Goal: Information Seeking & Learning: Learn about a topic

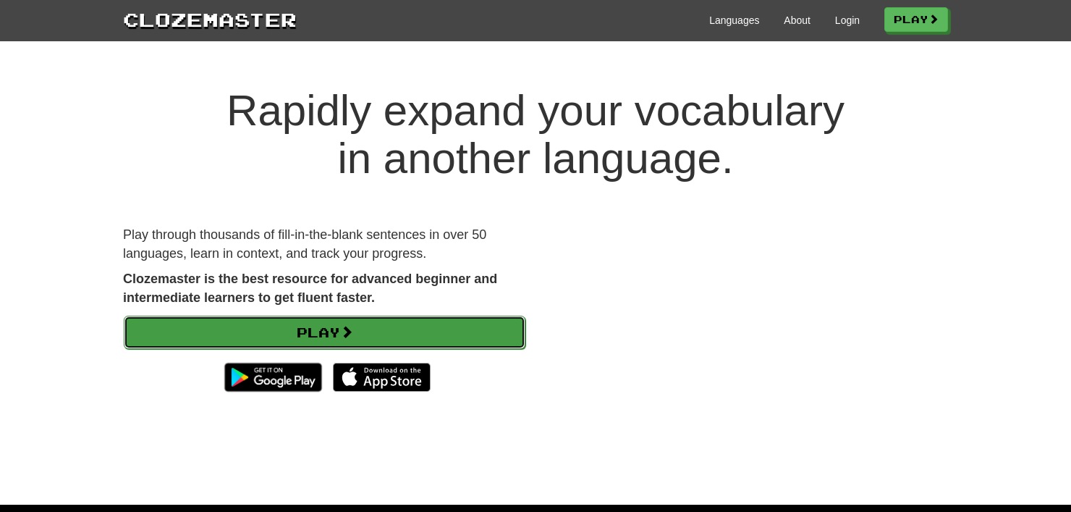
click at [337, 318] on link "Play" at bounding box center [325, 332] width 402 height 33
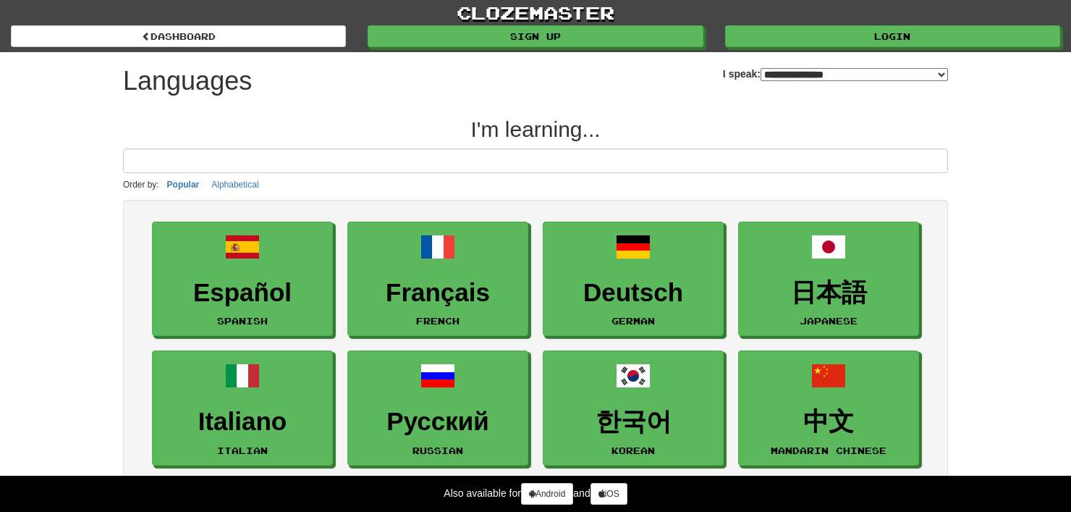
select select "*******"
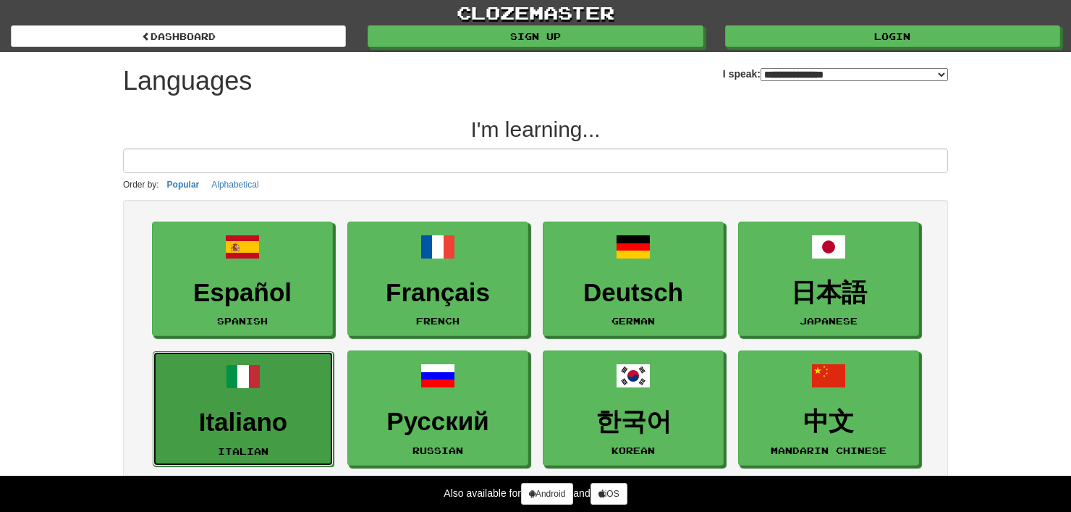
click at [240, 356] on link "Italiano Italian" at bounding box center [243, 408] width 181 height 115
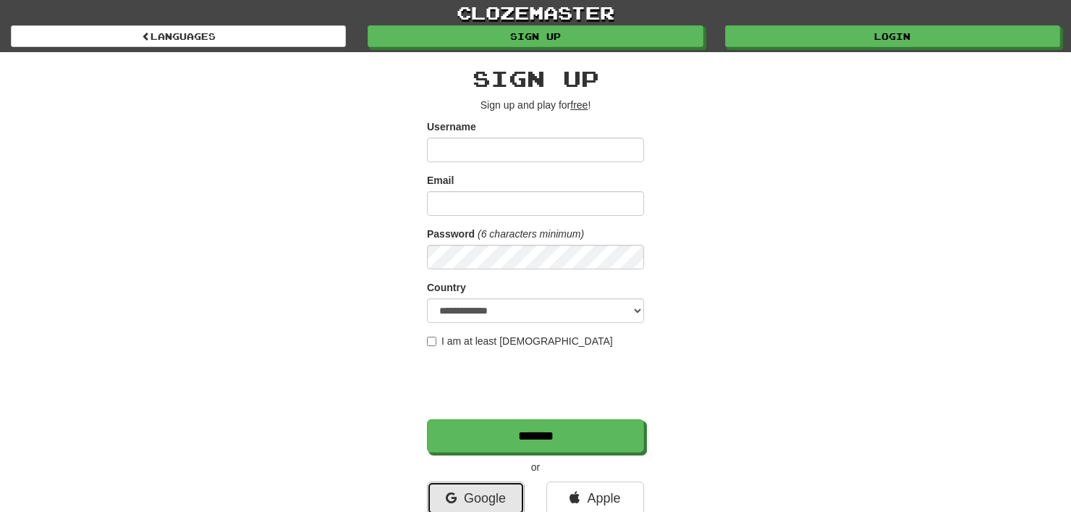
click at [462, 486] on link "Google" at bounding box center [476, 497] width 98 height 33
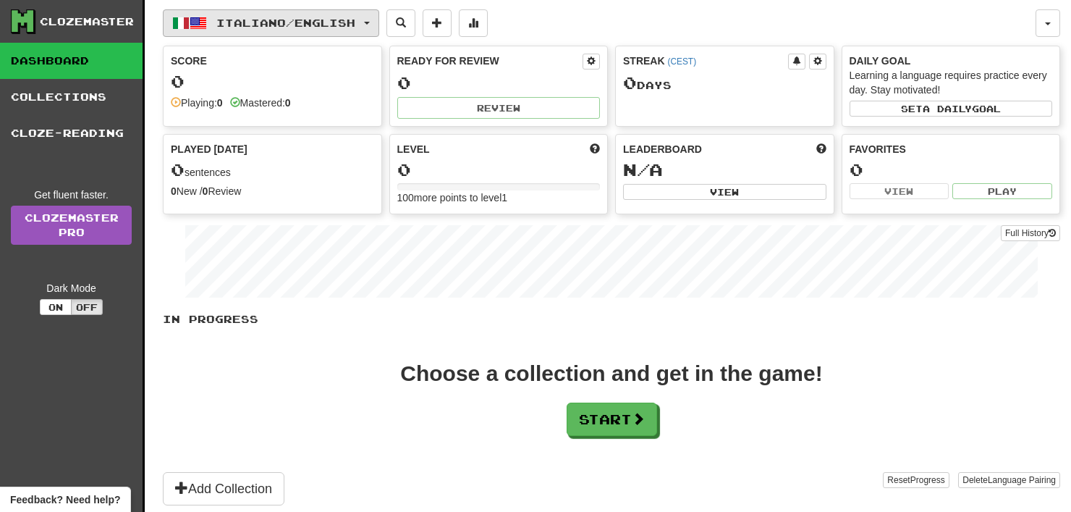
click at [282, 30] on button "Italiano / English" at bounding box center [271, 23] width 216 height 28
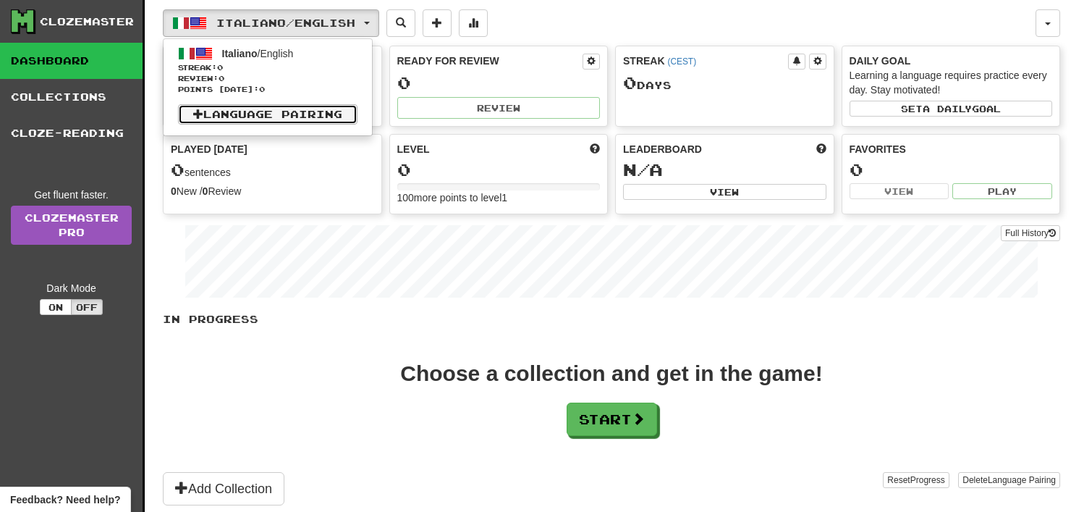
click at [263, 107] on link "Language Pairing" at bounding box center [267, 114] width 179 height 20
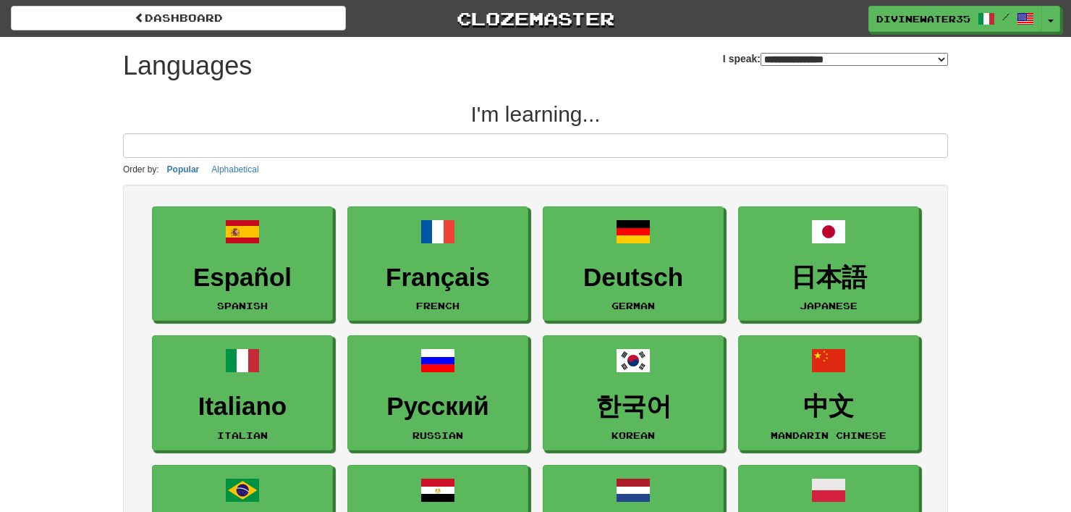
select select "*******"
click at [299, 141] on input at bounding box center [535, 145] width 825 height 25
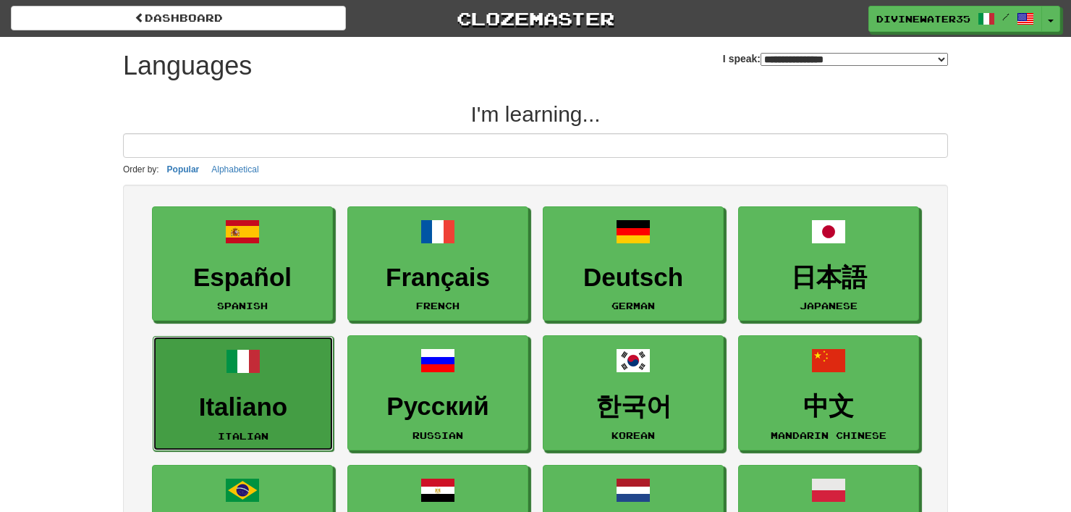
click at [256, 380] on link "Italiano Italian" at bounding box center [243, 393] width 181 height 115
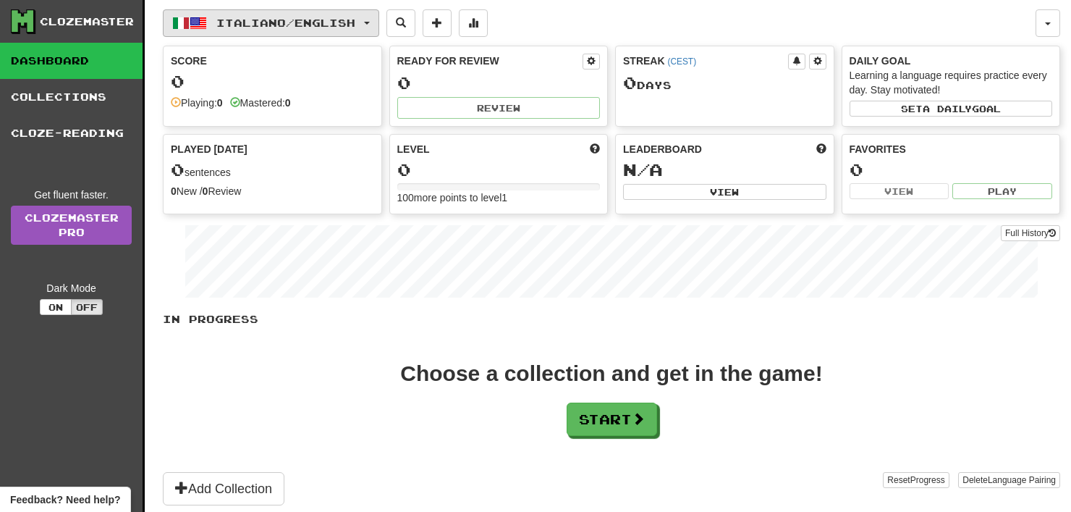
click at [285, 27] on span "Italiano / English" at bounding box center [285, 23] width 139 height 12
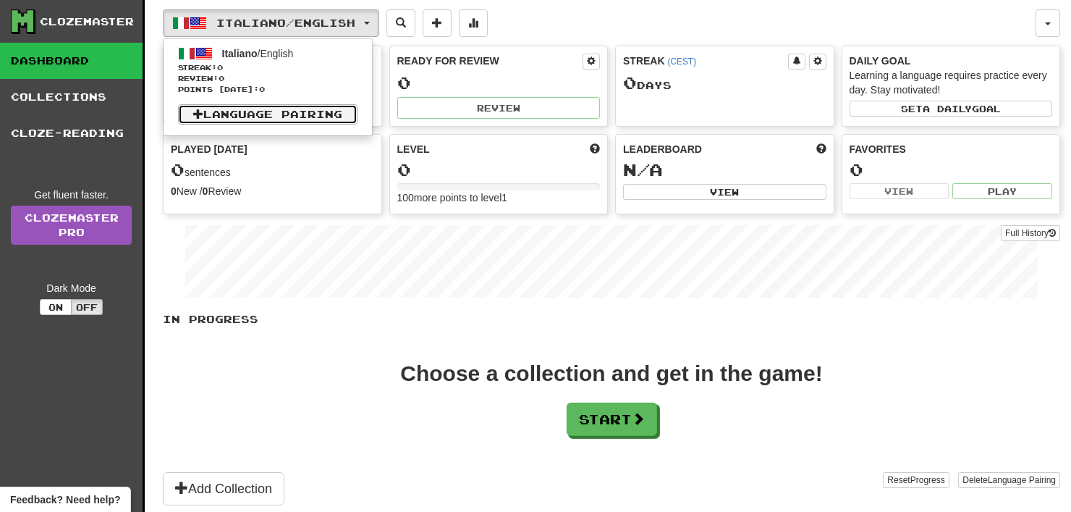
click at [271, 112] on link "Language Pairing" at bounding box center [267, 114] width 179 height 20
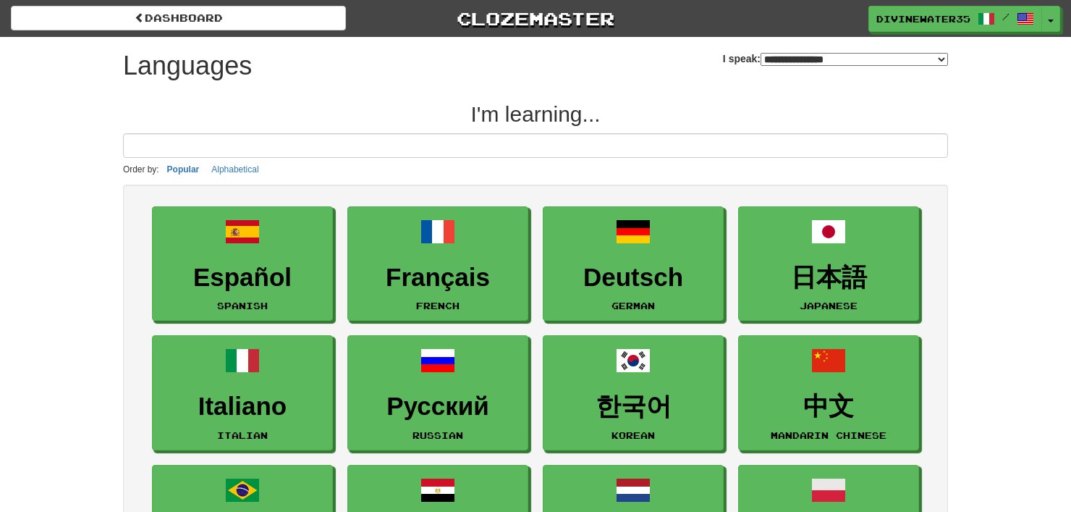
click at [761, 59] on select "**********" at bounding box center [854, 59] width 187 height 13
select select "******"
click at [761, 53] on select "**********" at bounding box center [854, 59] width 187 height 13
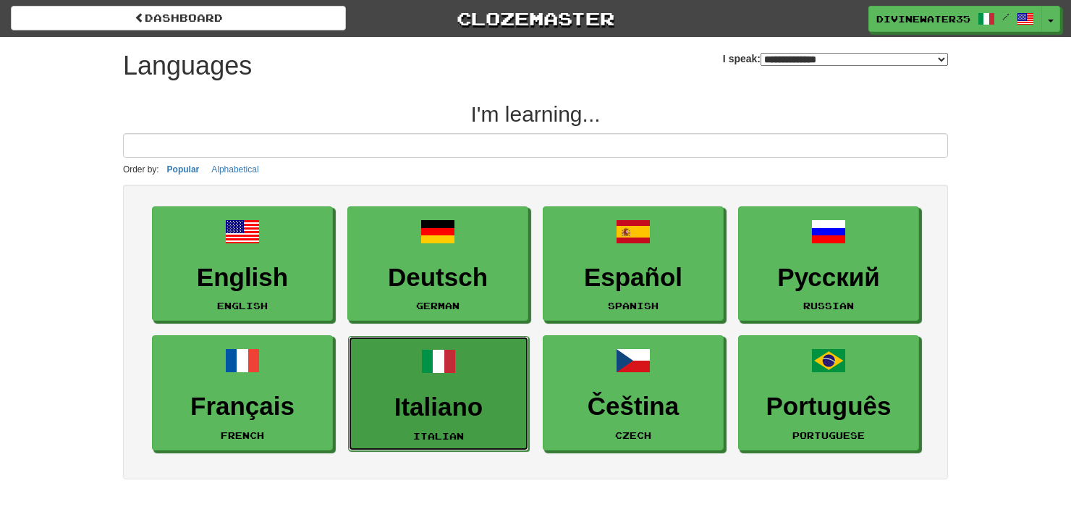
click at [467, 382] on link "Italiano Italian" at bounding box center [438, 393] width 181 height 115
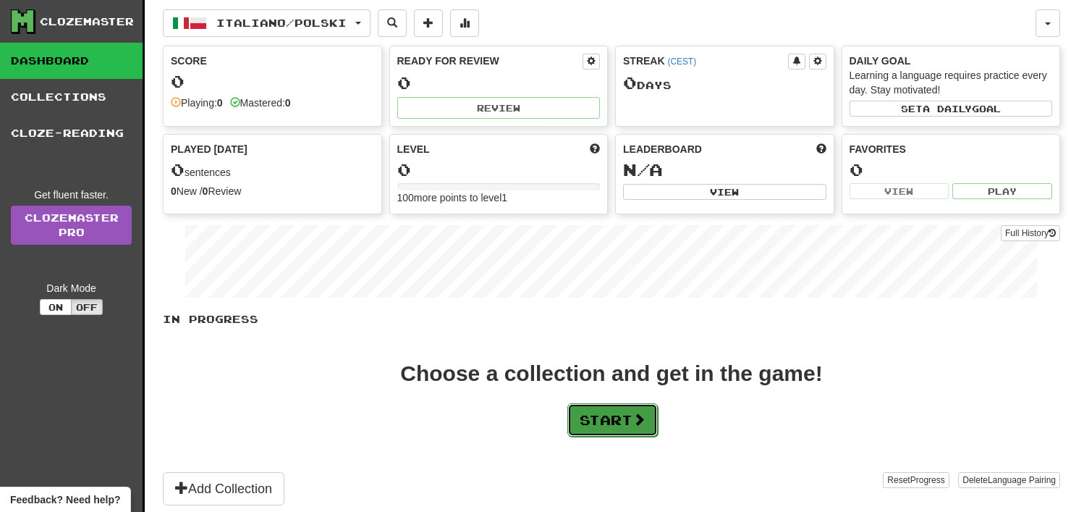
click at [625, 406] on button "Start" at bounding box center [612, 419] width 90 height 33
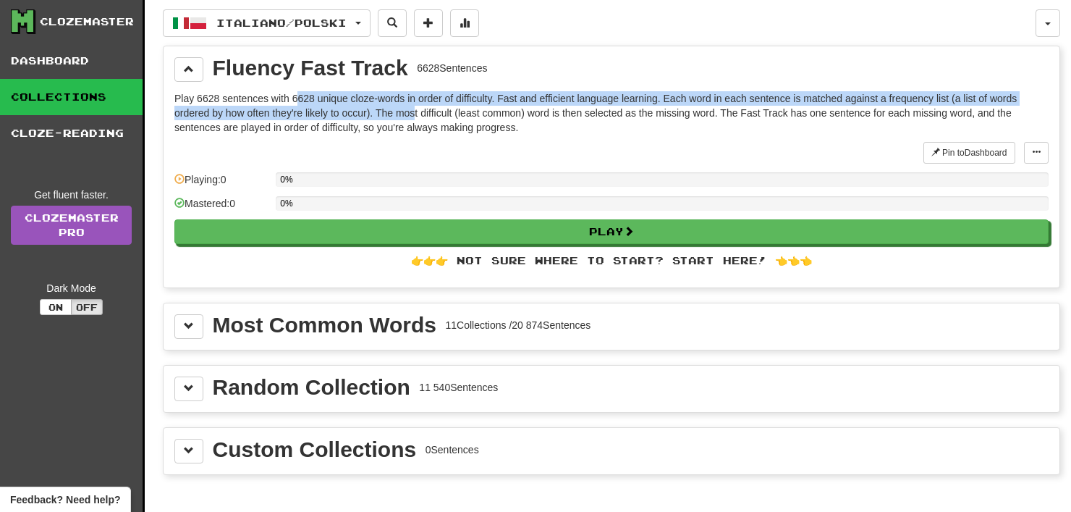
drag, startPoint x: 296, startPoint y: 95, endPoint x: 413, endPoint y: 111, distance: 118.4
click at [413, 111] on p "Play 6628 sentences with 6628 unique cloze-words in order of difficulty. Fast a…" at bounding box center [611, 112] width 874 height 43
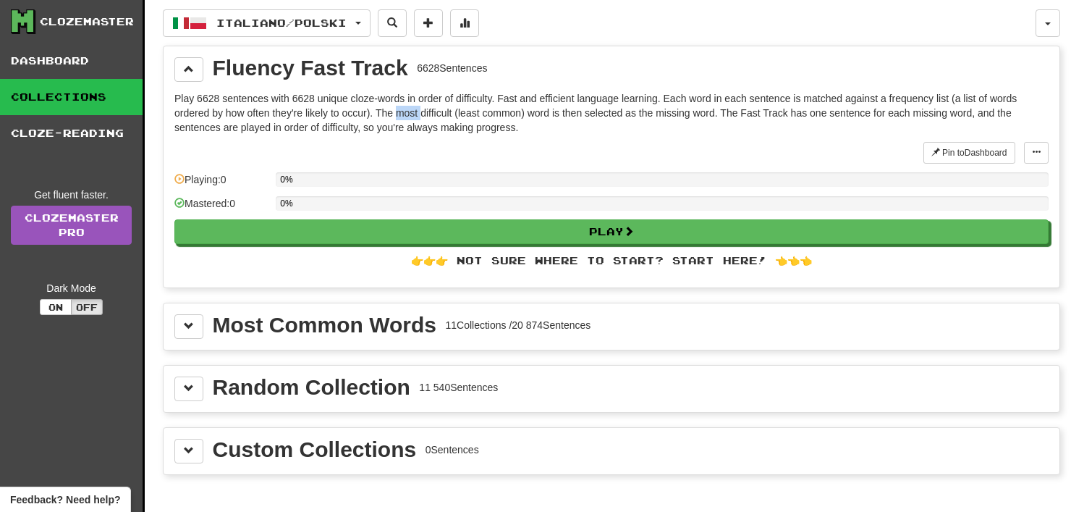
click at [413, 111] on p "Play 6628 sentences with 6628 unique cloze-words in order of difficulty. Fast a…" at bounding box center [611, 112] width 874 height 43
click at [459, 113] on p "Play 6628 sentences with 6628 unique cloze-words in order of difficulty. Fast a…" at bounding box center [611, 112] width 874 height 43
click at [498, 113] on p "Play 6628 sentences with 6628 unique cloze-words in order of difficulty. Fast a…" at bounding box center [611, 112] width 874 height 43
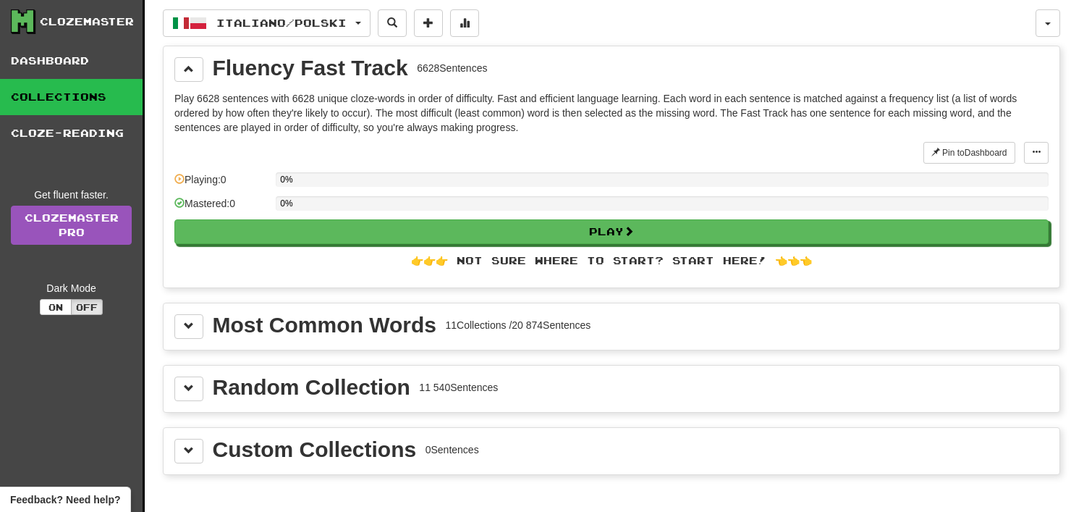
click at [555, 117] on p "Play 6628 sentences with 6628 unique cloze-words in order of difficulty. Fast a…" at bounding box center [611, 112] width 874 height 43
click at [583, 119] on p "Play 6628 sentences with 6628 unique cloze-words in order of difficulty. Fast a…" at bounding box center [611, 112] width 874 height 43
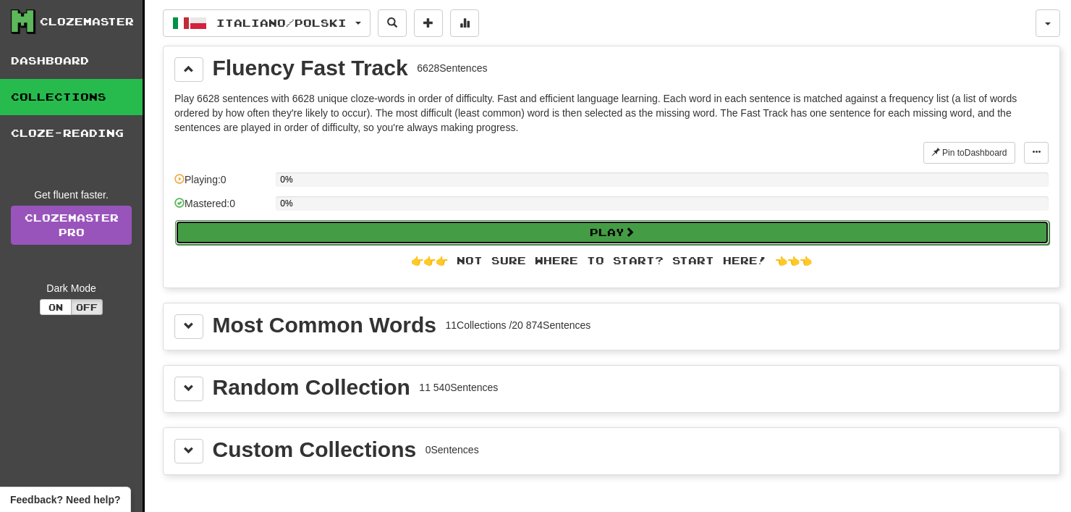
click at [627, 220] on button "Play" at bounding box center [612, 232] width 874 height 25
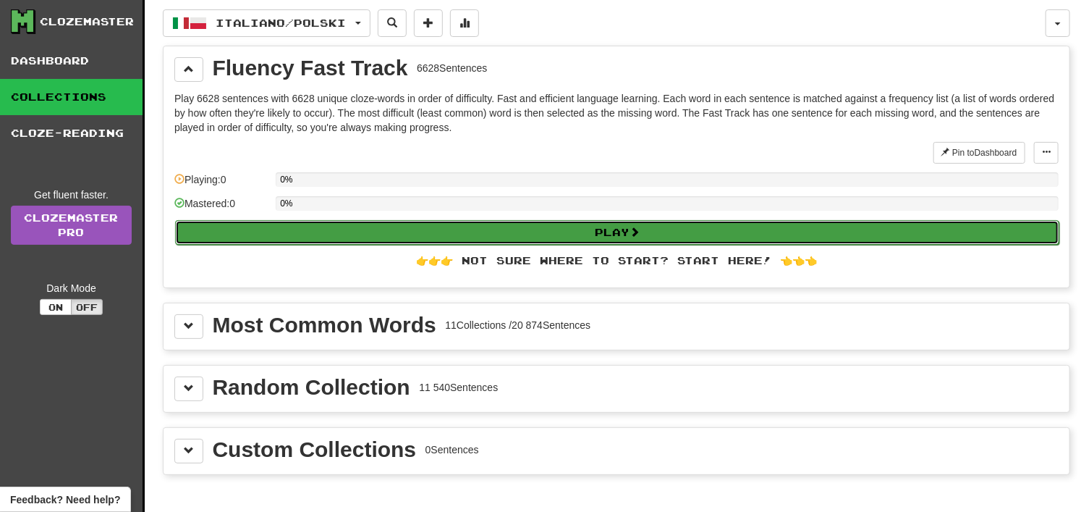
select select "**"
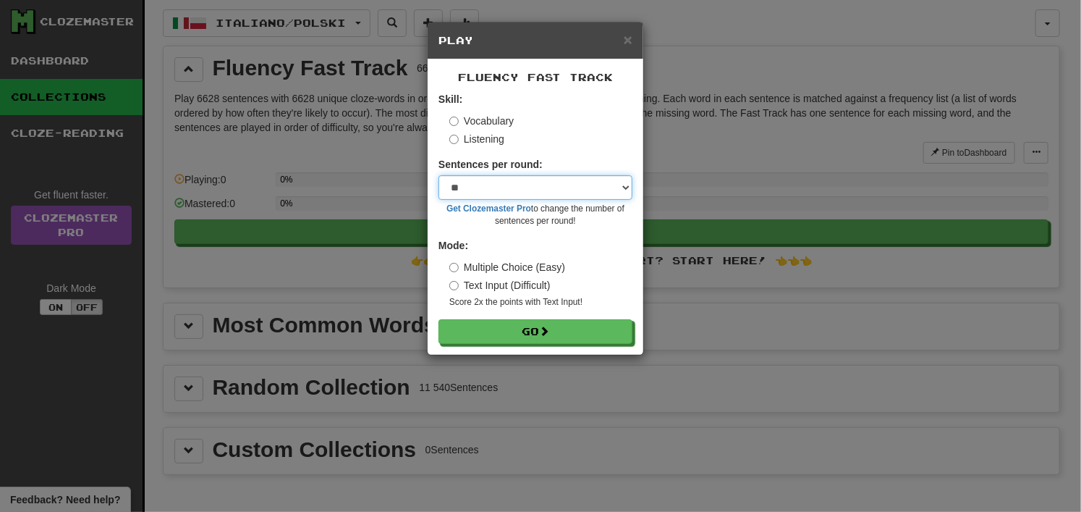
click at [482, 177] on select "* ** ** ** ** ** *** ********" at bounding box center [536, 187] width 194 height 25
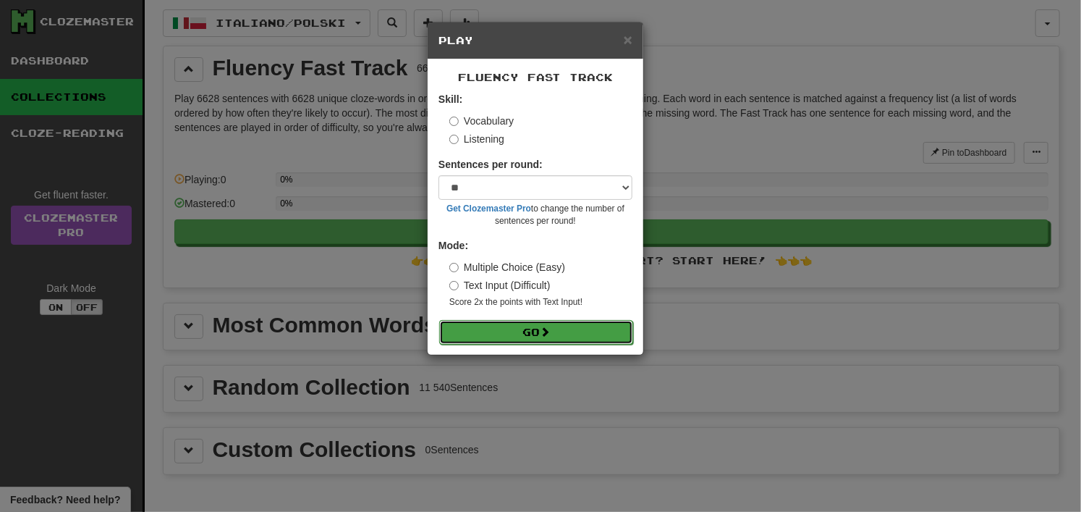
click at [478, 324] on button "Go" at bounding box center [536, 332] width 194 height 25
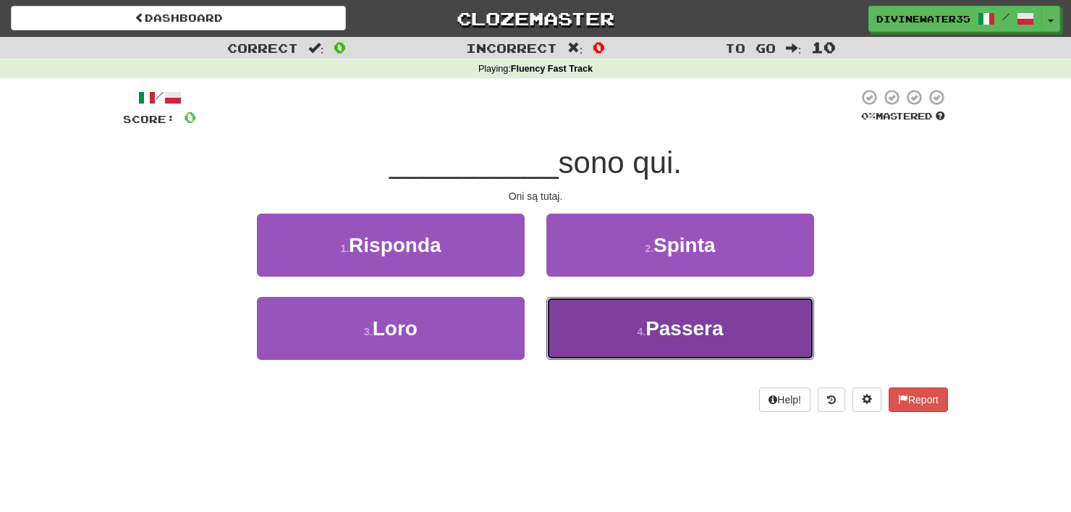
click at [628, 310] on button "4 . [GEOGRAPHIC_DATA]" at bounding box center [680, 328] width 268 height 63
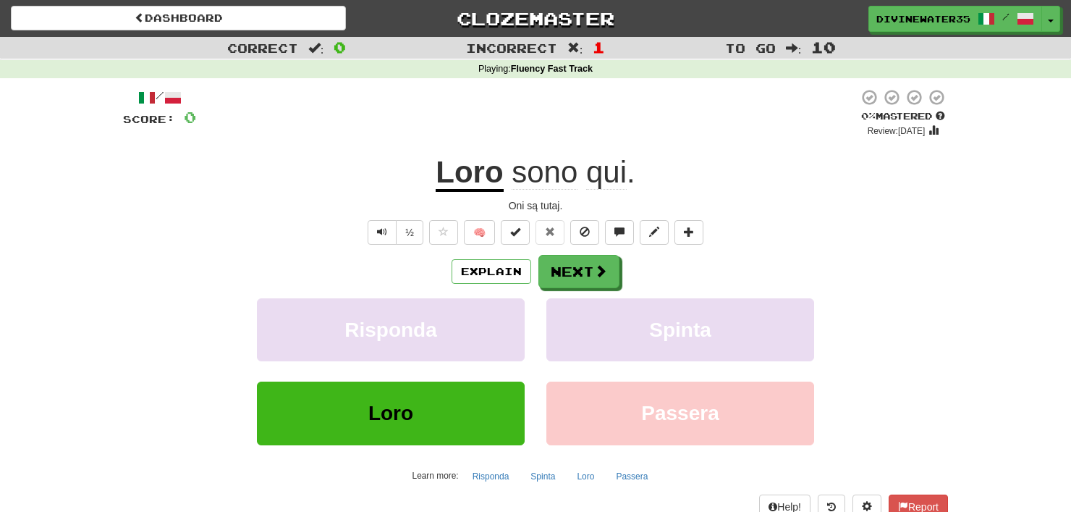
click at [736, 239] on div "½ 🧠" at bounding box center [535, 232] width 825 height 25
click at [483, 261] on button "Explain" at bounding box center [492, 271] width 80 height 25
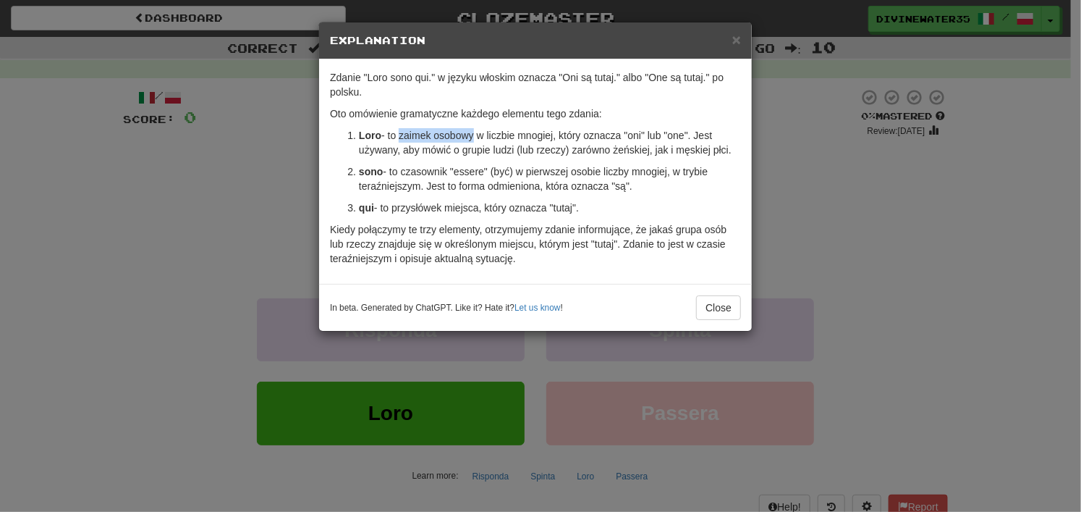
drag, startPoint x: 397, startPoint y: 130, endPoint x: 473, endPoint y: 140, distance: 76.8
click at [473, 140] on p "Loro - to zaimek osobowy w liczbie mnogiej, który oznacza "oni" lub "one". Jest…" at bounding box center [550, 142] width 382 height 29
click at [615, 114] on p "Oto omówienie gramatyczne każdego elementu tego zdania:" at bounding box center [535, 113] width 411 height 14
click at [711, 304] on button "Close" at bounding box center [718, 307] width 45 height 25
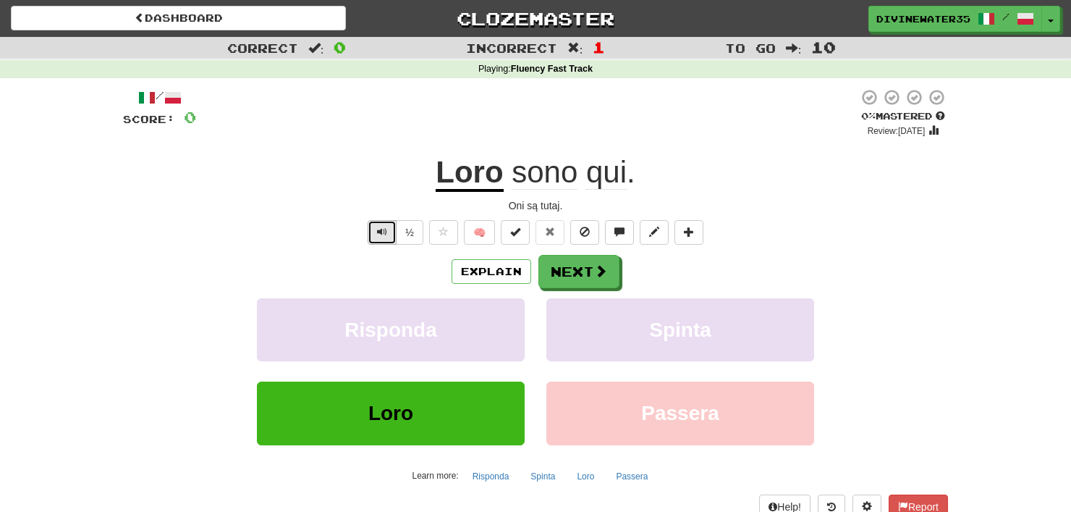
click at [381, 232] on span "Text-to-speech controls" at bounding box center [382, 232] width 10 height 10
click at [368, 240] on button "Text-to-speech controls" at bounding box center [382, 232] width 29 height 25
click at [375, 222] on button "Text-to-speech controls" at bounding box center [382, 232] width 29 height 25
click at [613, 266] on button "Next" at bounding box center [579, 271] width 81 height 33
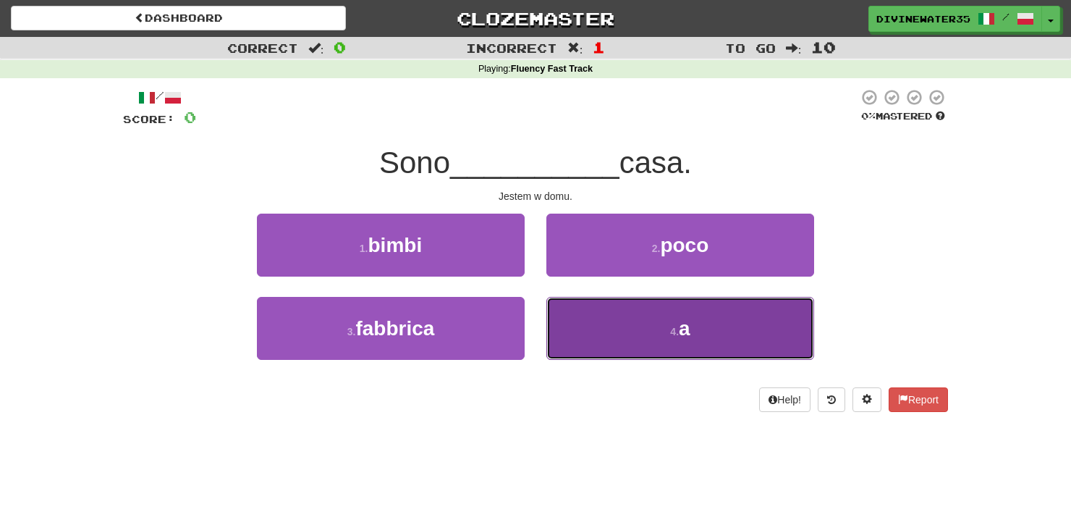
click at [625, 316] on button "4 . a" at bounding box center [680, 328] width 268 height 63
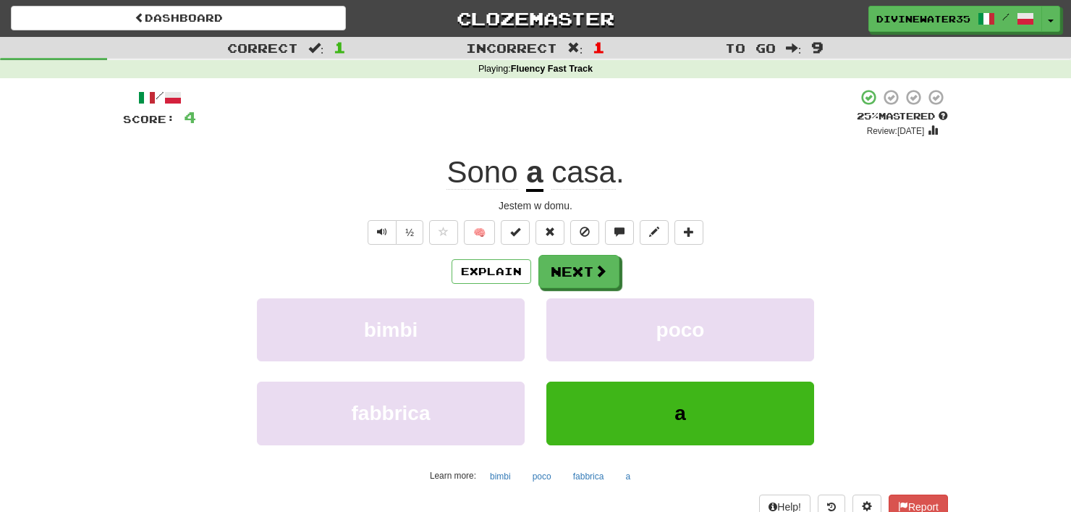
click at [721, 206] on div "Jestem w domu." at bounding box center [535, 205] width 825 height 14
click at [581, 261] on button "Next" at bounding box center [579, 271] width 81 height 33
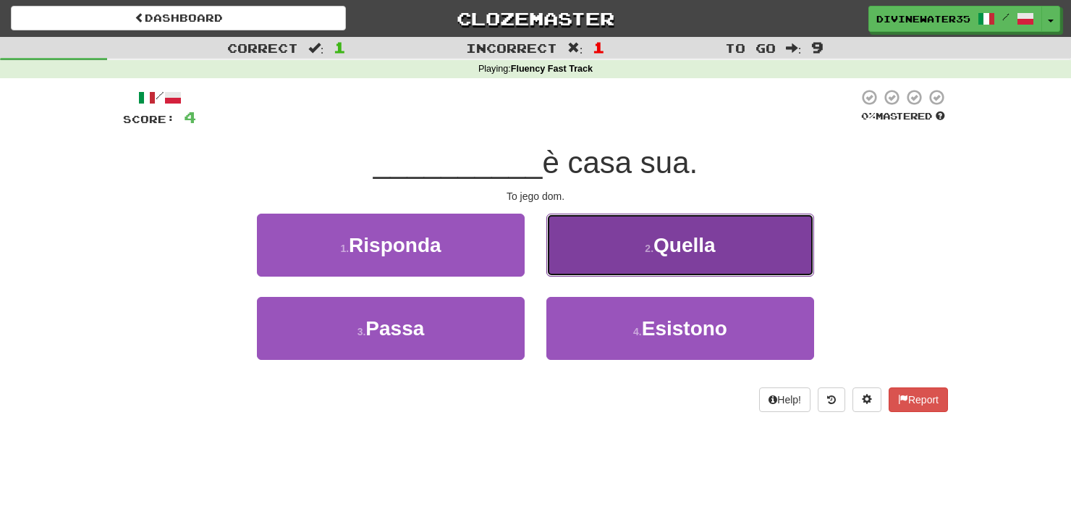
click at [591, 214] on button "2 . Quella" at bounding box center [680, 245] width 268 height 63
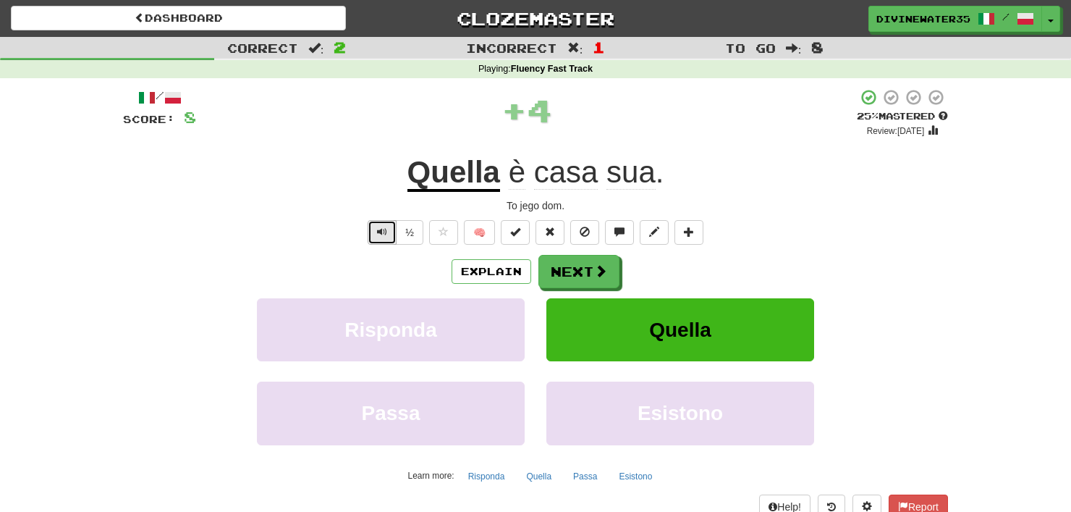
click at [395, 234] on button "Text-to-speech controls" at bounding box center [382, 232] width 29 height 25
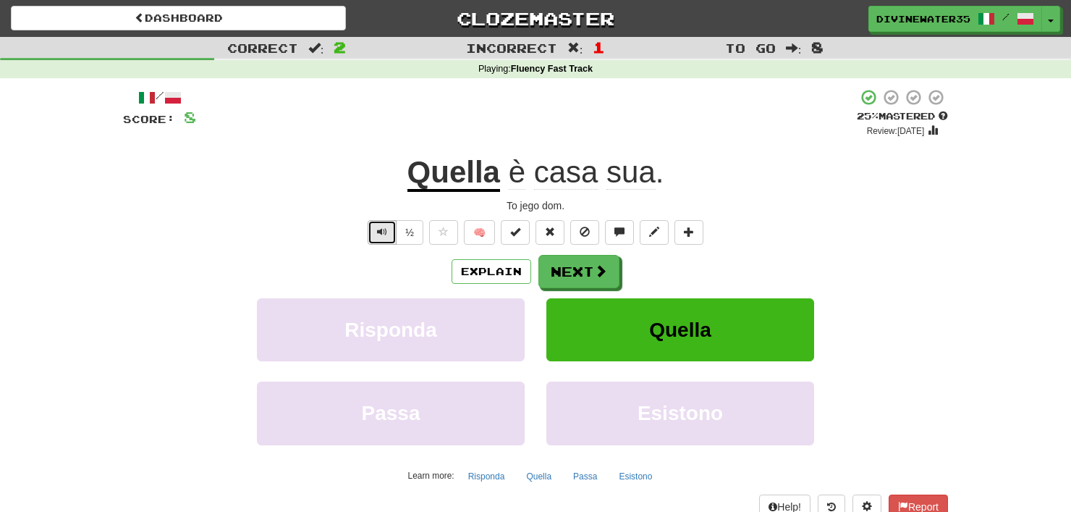
click at [395, 234] on button "Text-to-speech controls" at bounding box center [382, 232] width 29 height 25
click at [559, 271] on button "Next" at bounding box center [579, 271] width 81 height 33
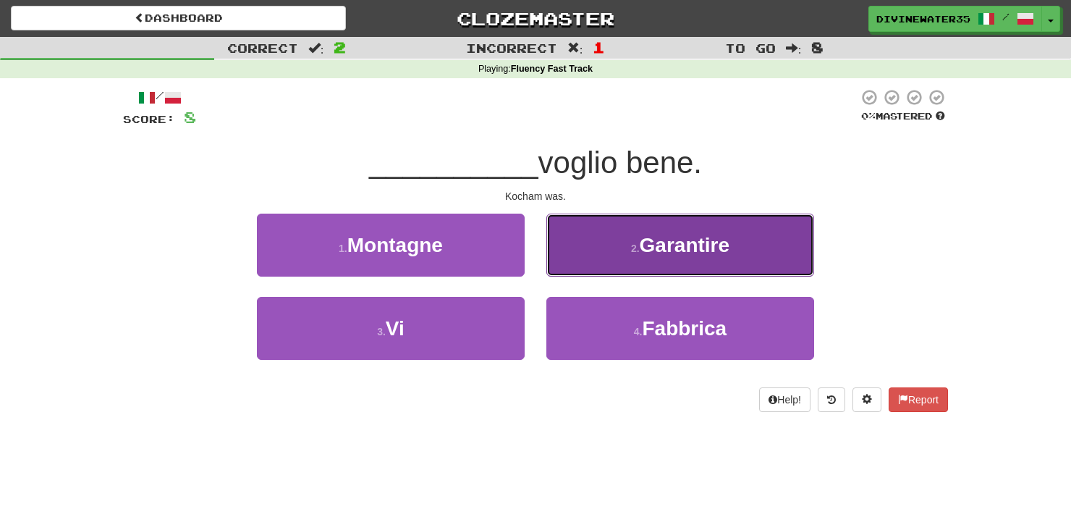
click at [585, 244] on button "2 . Garantire" at bounding box center [680, 245] width 268 height 63
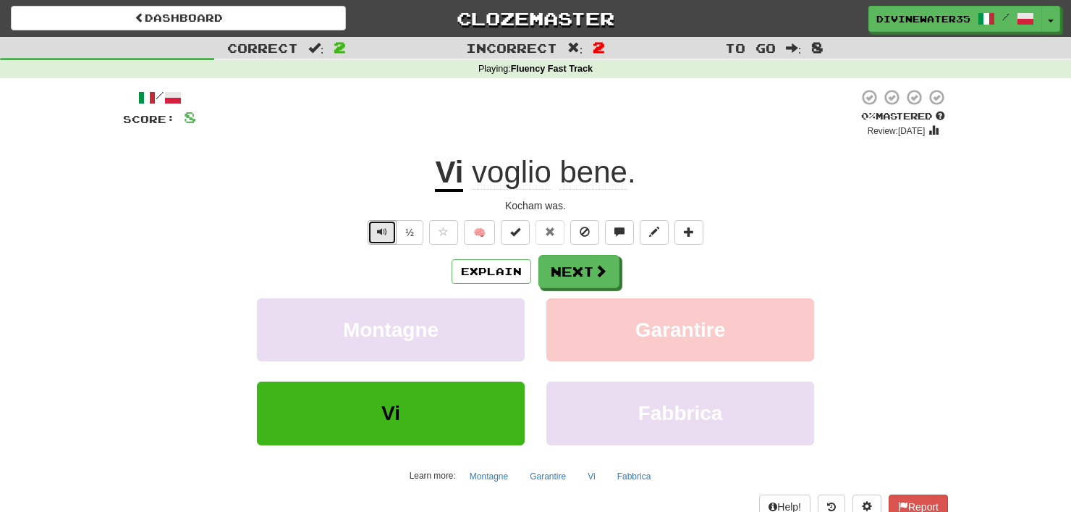
click at [392, 234] on button "Text-to-speech controls" at bounding box center [382, 232] width 29 height 25
click at [550, 274] on button "Next" at bounding box center [579, 271] width 81 height 33
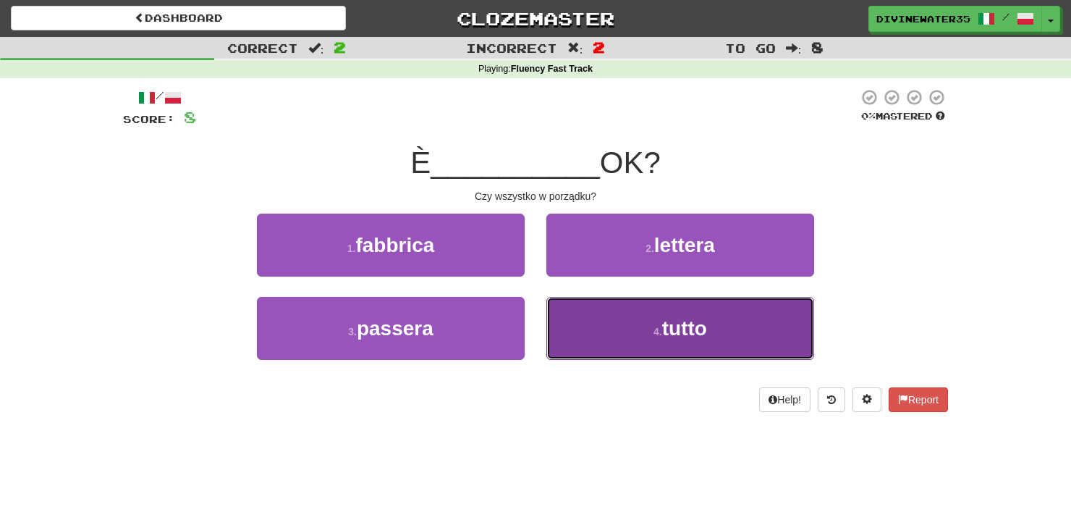
click at [583, 300] on button "4 . tutto" at bounding box center [680, 328] width 268 height 63
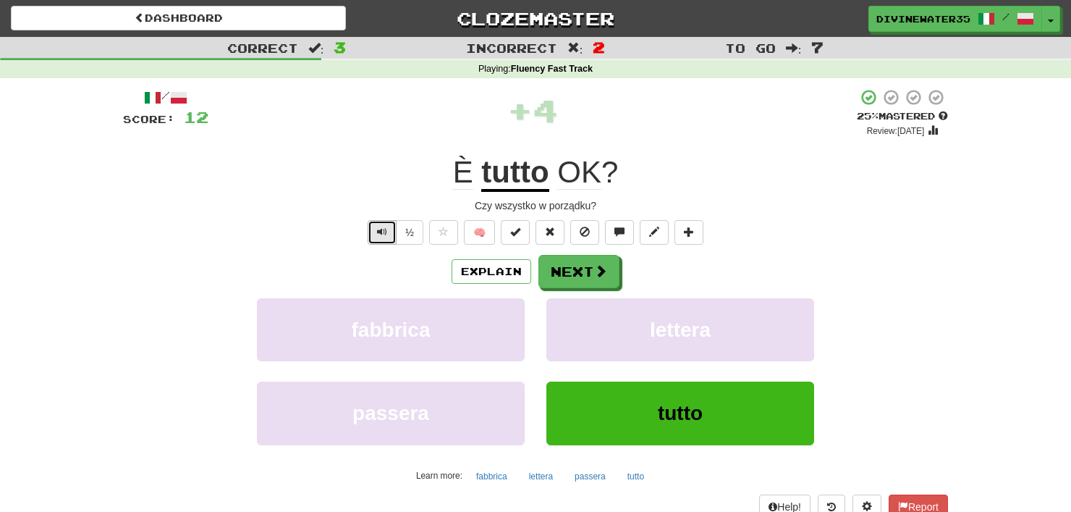
click at [386, 234] on span "Text-to-speech controls" at bounding box center [382, 232] width 10 height 10
click at [380, 234] on span "Text-to-speech controls" at bounding box center [382, 232] width 10 height 10
click at [563, 261] on button "Next" at bounding box center [579, 271] width 81 height 33
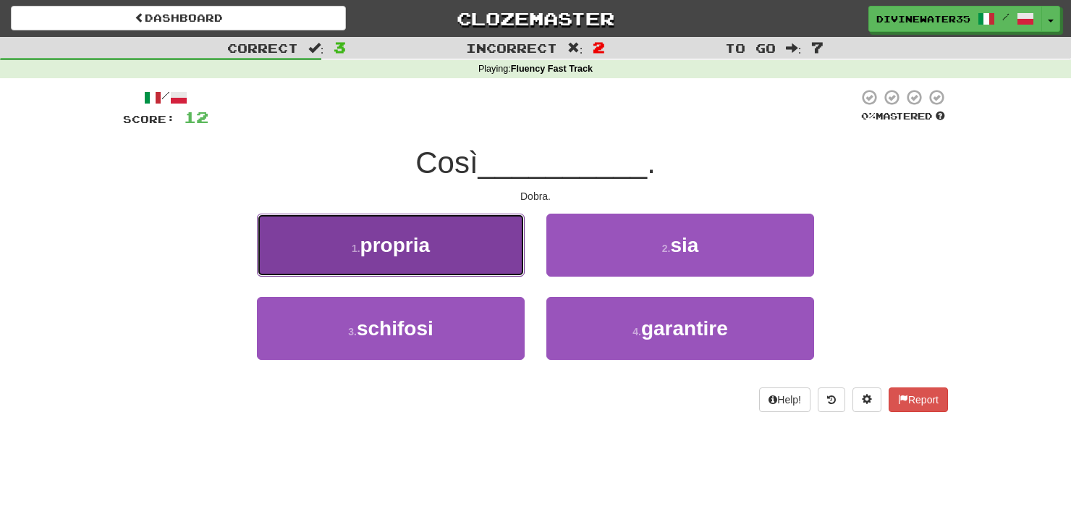
click at [478, 237] on button "1 . propria" at bounding box center [391, 245] width 268 height 63
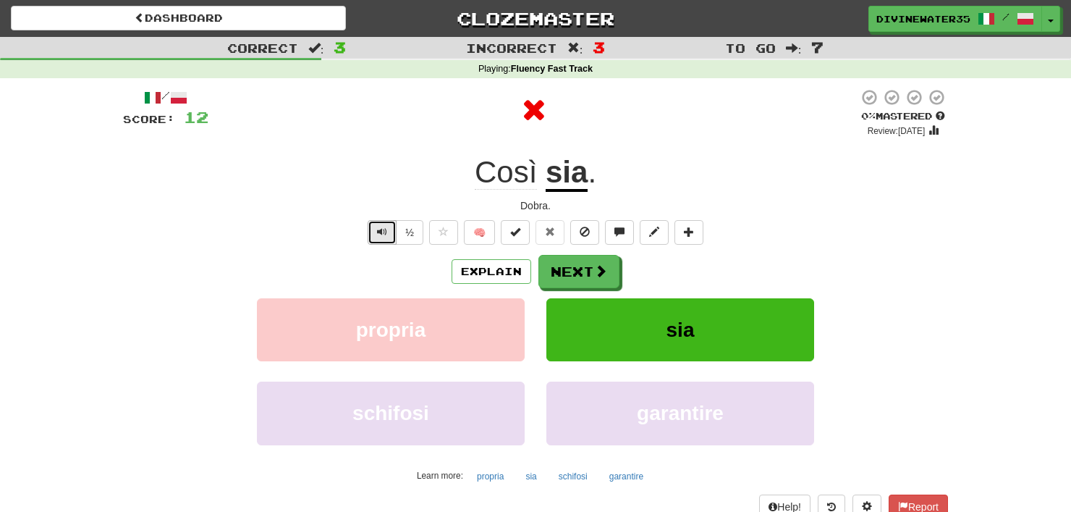
click at [381, 228] on span "Text-to-speech controls" at bounding box center [382, 232] width 10 height 10
click at [544, 266] on button "Next" at bounding box center [579, 271] width 81 height 33
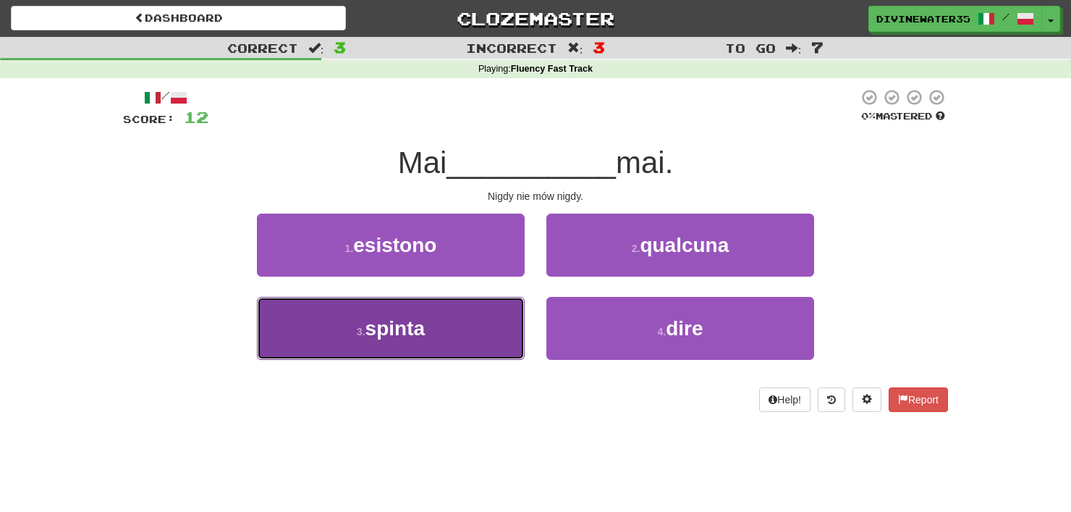
click at [441, 321] on button "3 . spinta" at bounding box center [391, 328] width 268 height 63
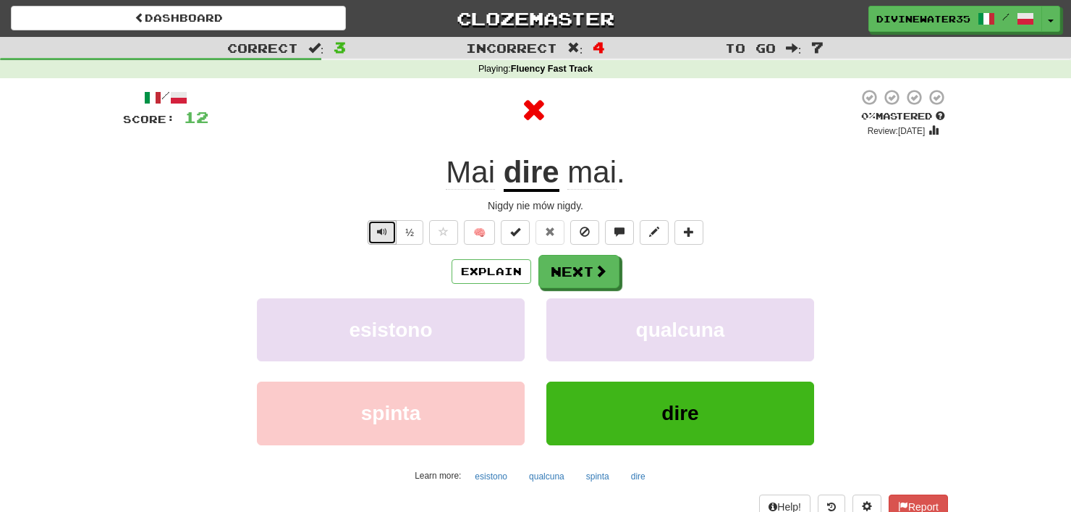
click at [381, 227] on span "Text-to-speech controls" at bounding box center [382, 232] width 10 height 10
click at [546, 271] on button "Next" at bounding box center [579, 271] width 81 height 33
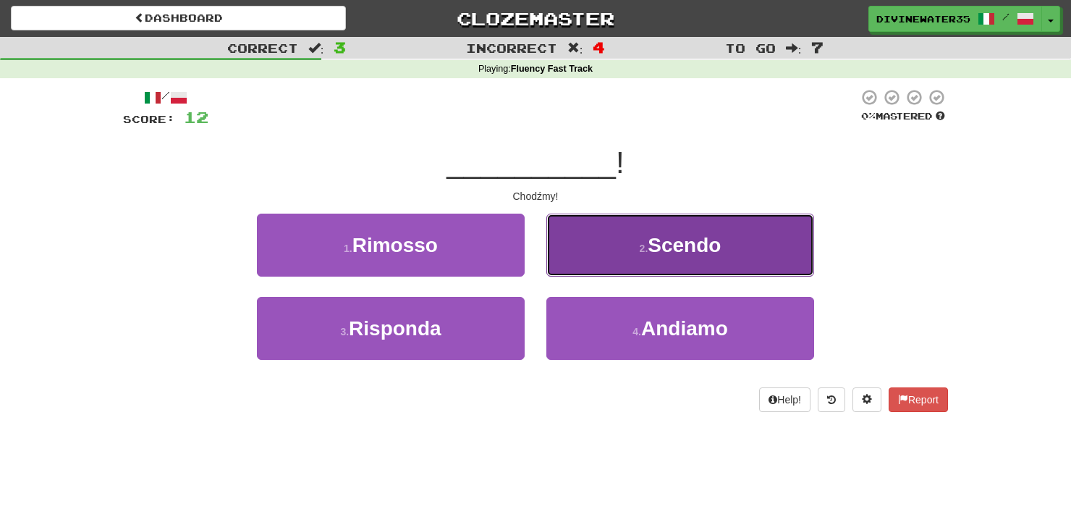
click at [609, 263] on button "2 . Scendo" at bounding box center [680, 245] width 268 height 63
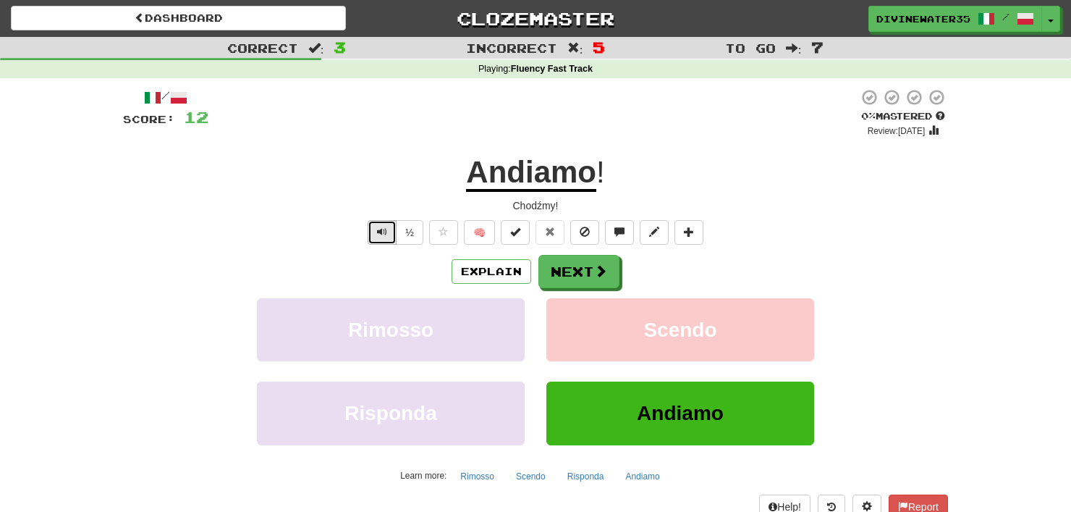
click at [376, 228] on button "Text-to-speech controls" at bounding box center [382, 232] width 29 height 25
click at [550, 272] on button "Next" at bounding box center [579, 271] width 81 height 33
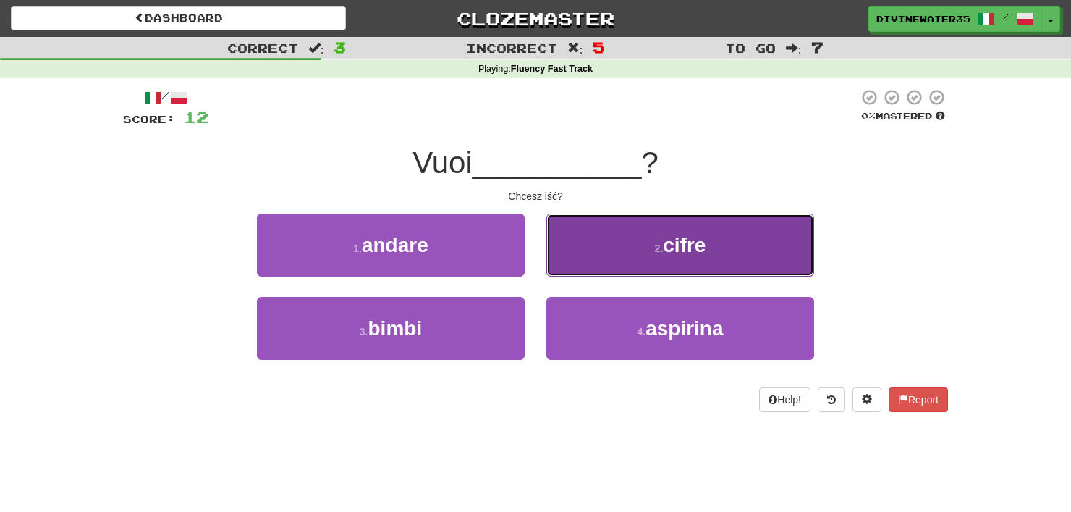
click at [595, 250] on button "2 . cifre" at bounding box center [680, 245] width 268 height 63
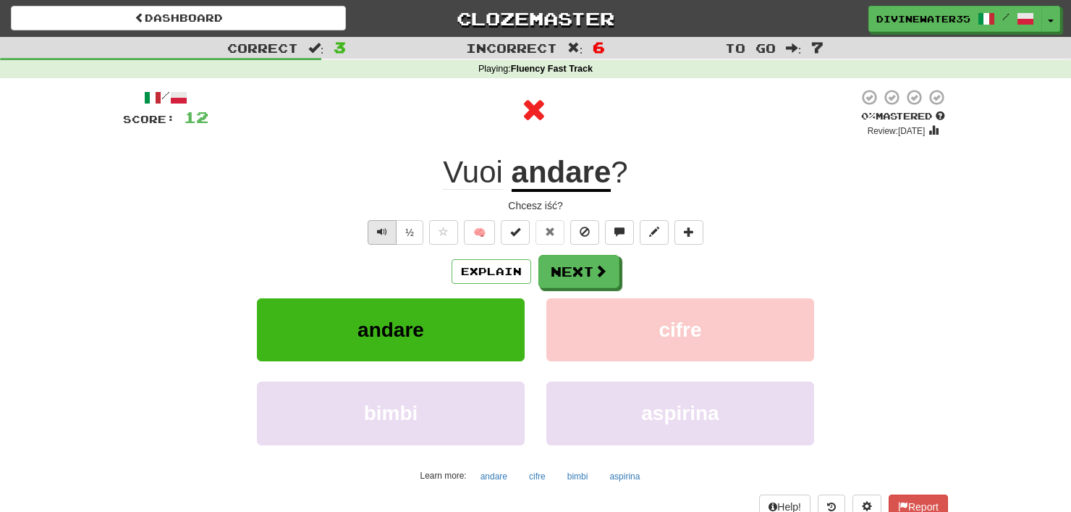
drag, startPoint x: 380, startPoint y: 219, endPoint x: 379, endPoint y: 228, distance: 8.7
click at [379, 228] on div "/ Score: 12 0 % Mastered Review: 2025-09-22 Vuoi andare ? Chcesz iść? ½ 🧠 Expla…" at bounding box center [535, 315] width 825 height 454
click at [379, 228] on span "Text-to-speech controls" at bounding box center [382, 232] width 10 height 10
click at [546, 276] on button "Next" at bounding box center [579, 271] width 81 height 33
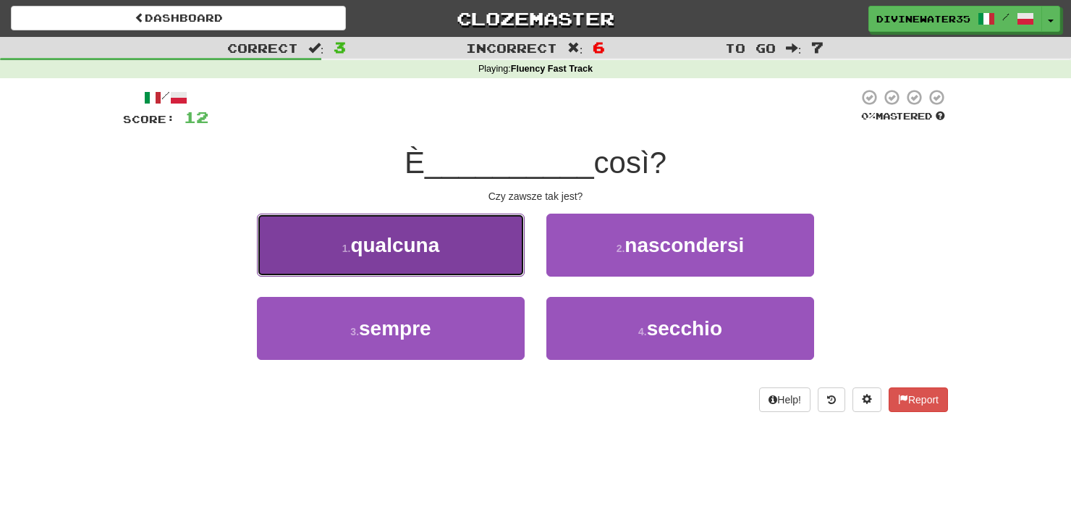
click at [461, 263] on button "1 . qualcuna" at bounding box center [391, 245] width 268 height 63
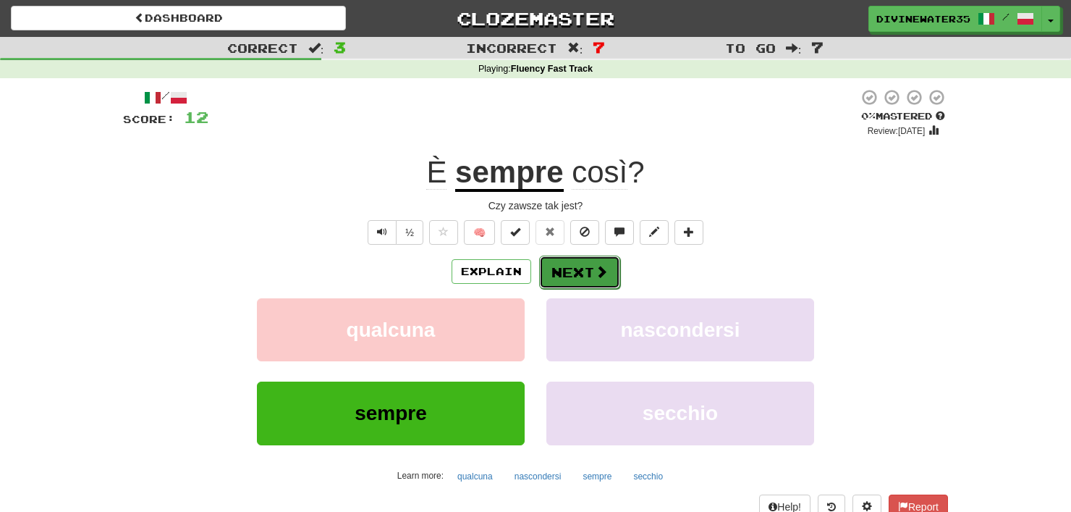
click at [556, 257] on button "Next" at bounding box center [579, 271] width 81 height 33
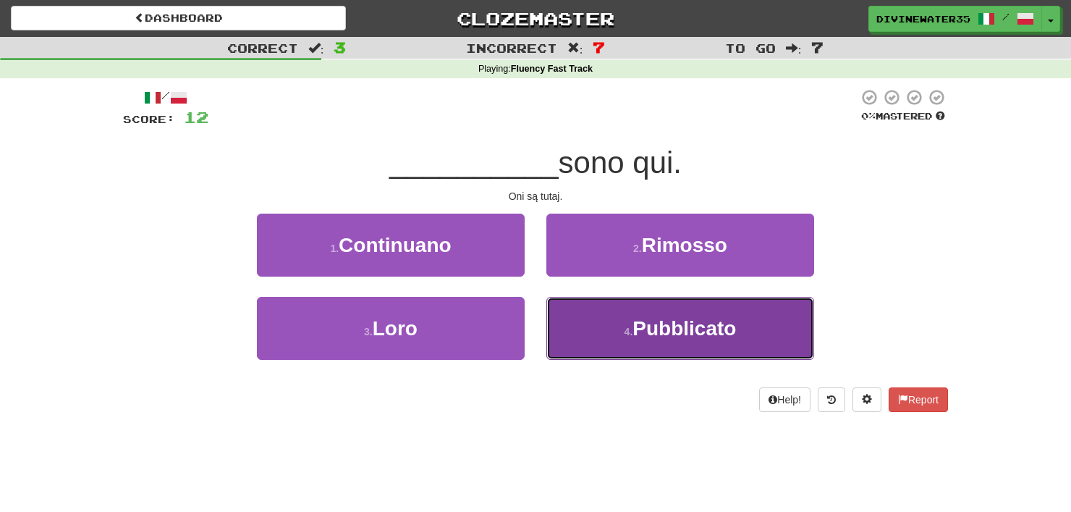
click at [572, 308] on button "4 . Pubblicato" at bounding box center [680, 328] width 268 height 63
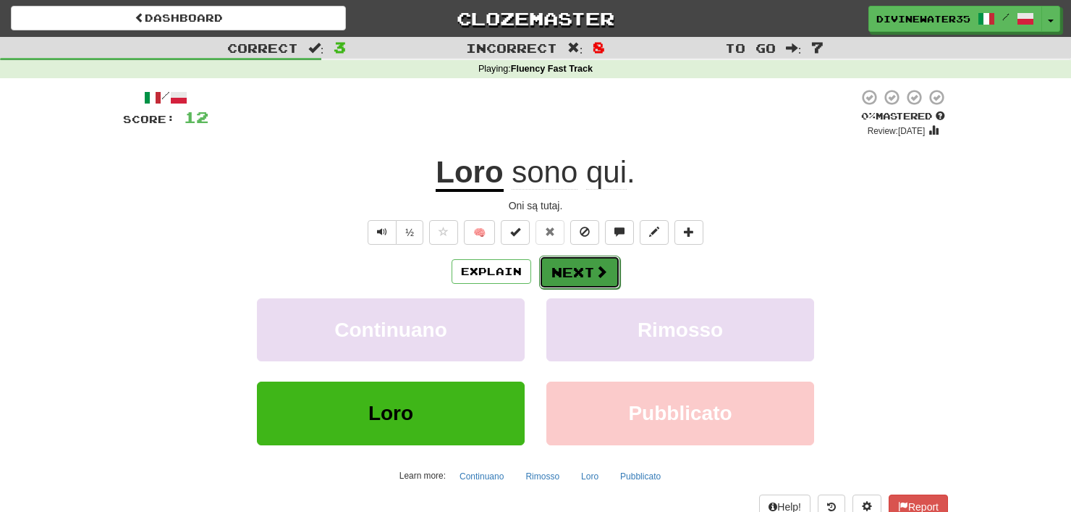
click at [577, 260] on button "Next" at bounding box center [579, 271] width 81 height 33
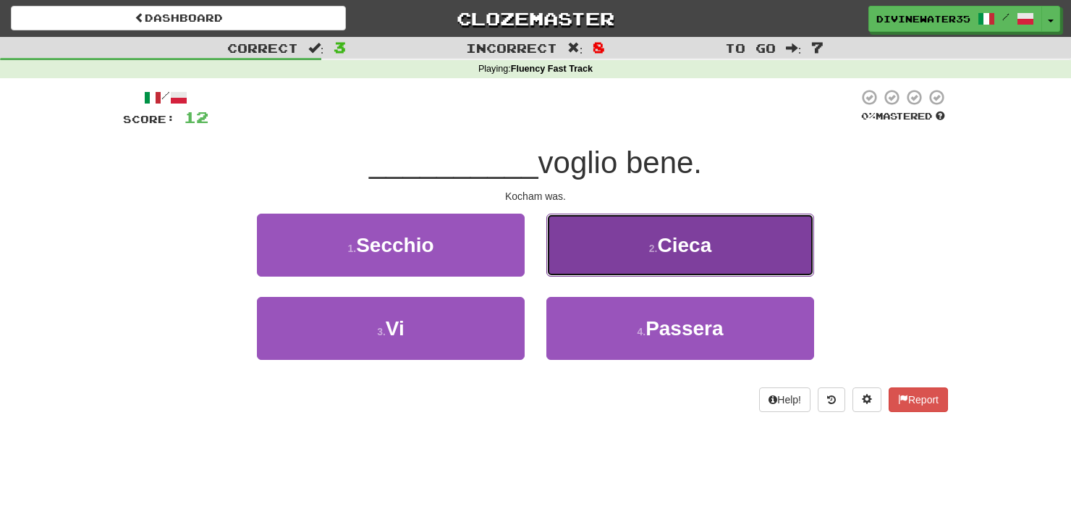
click at [606, 248] on button "2 . Cieca" at bounding box center [680, 245] width 268 height 63
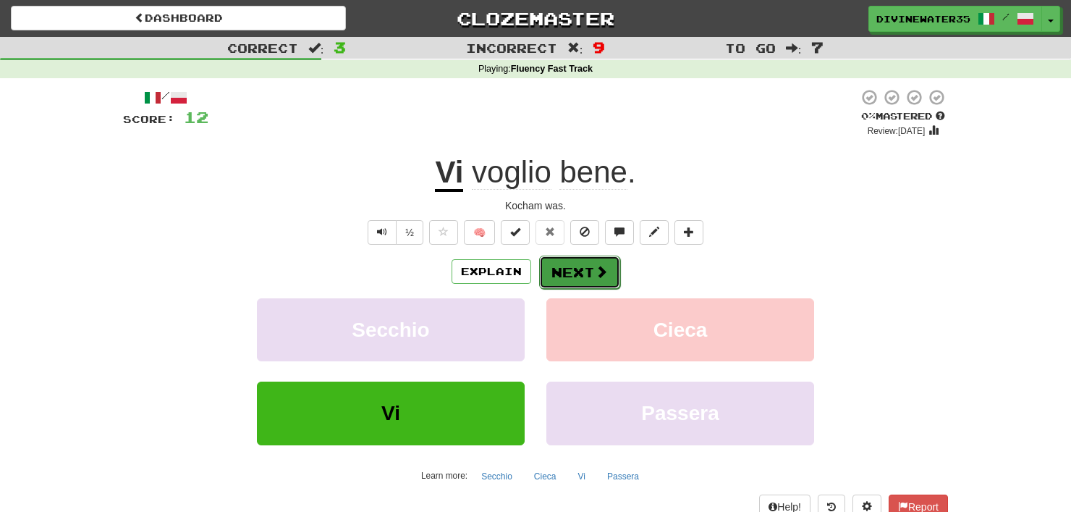
click at [583, 284] on button "Next" at bounding box center [579, 271] width 81 height 33
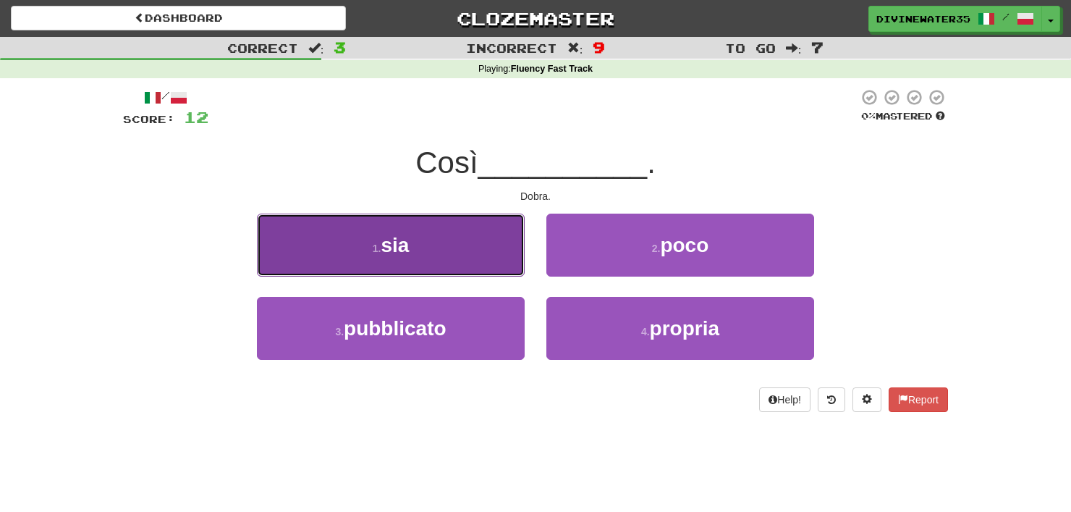
click at [405, 243] on span "sia" at bounding box center [395, 245] width 28 height 22
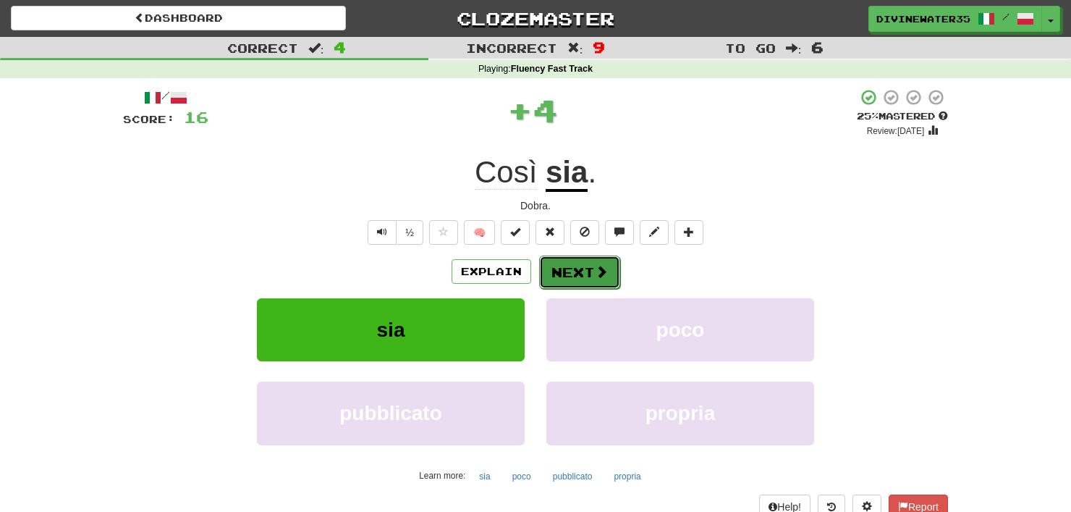
click at [562, 268] on button "Next" at bounding box center [579, 271] width 81 height 33
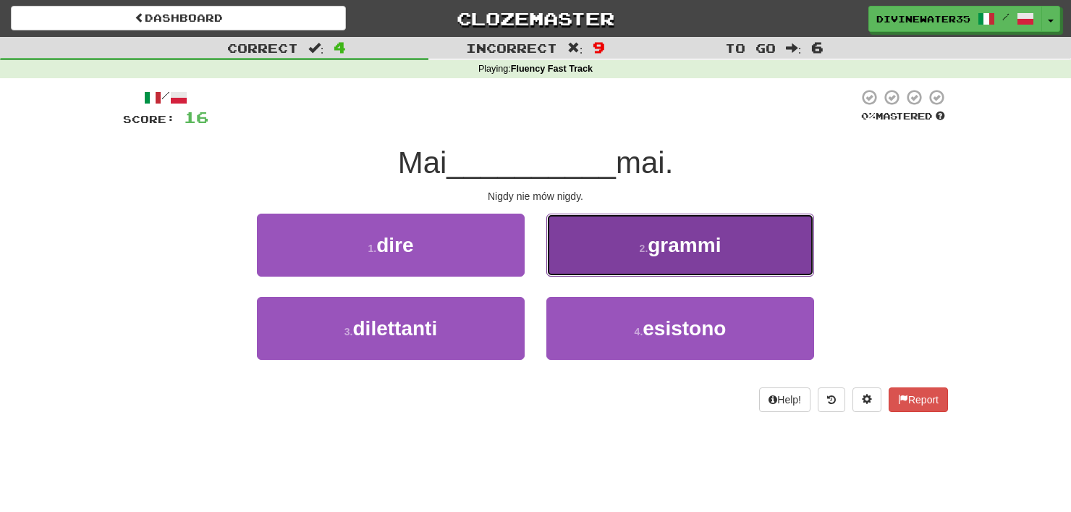
click at [626, 243] on button "2 . grammi" at bounding box center [680, 245] width 268 height 63
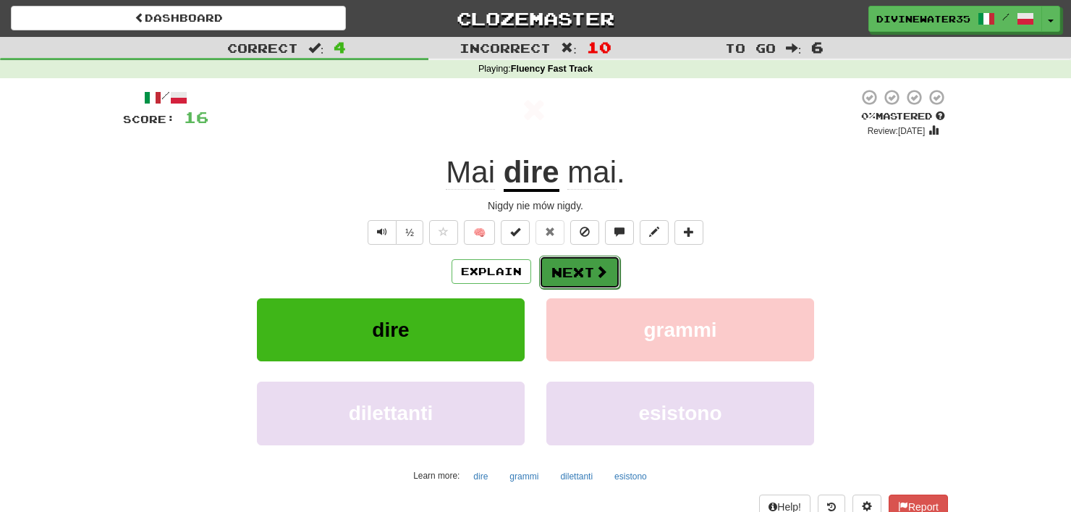
click at [595, 266] on span at bounding box center [601, 271] width 13 height 13
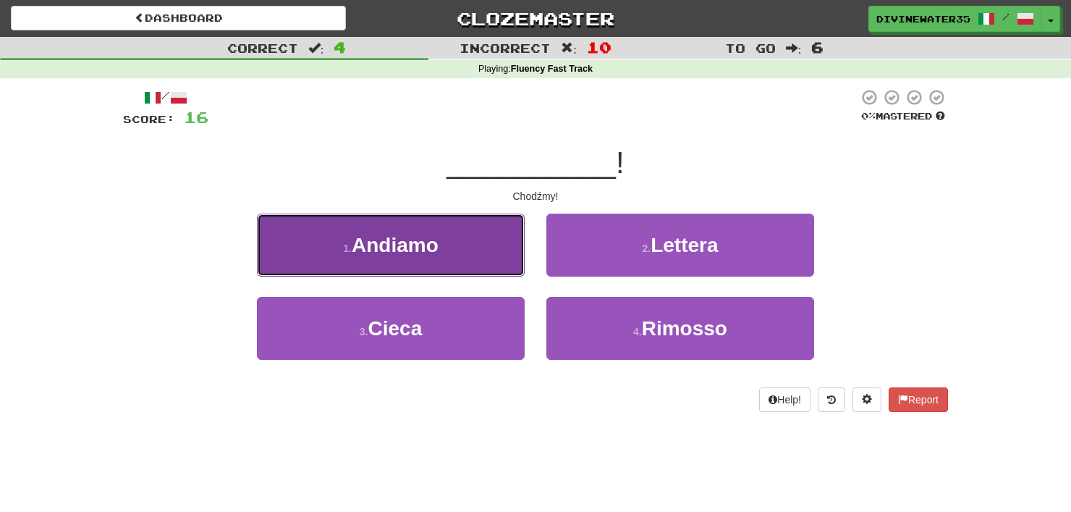
click at [442, 217] on button "1 . Andiamo" at bounding box center [391, 245] width 268 height 63
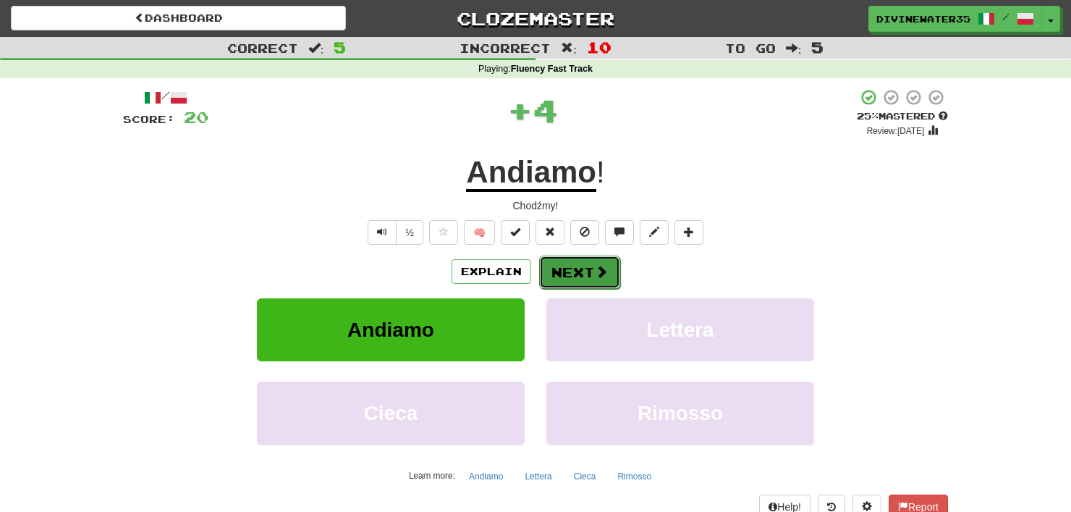
click at [556, 255] on button "Next" at bounding box center [579, 271] width 81 height 33
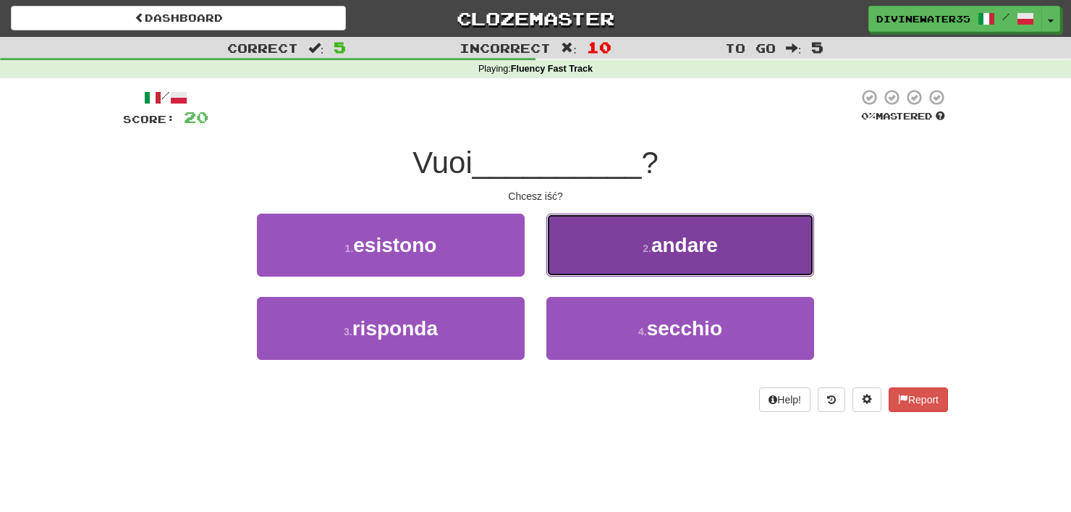
click at [678, 234] on span "andare" at bounding box center [684, 245] width 67 height 22
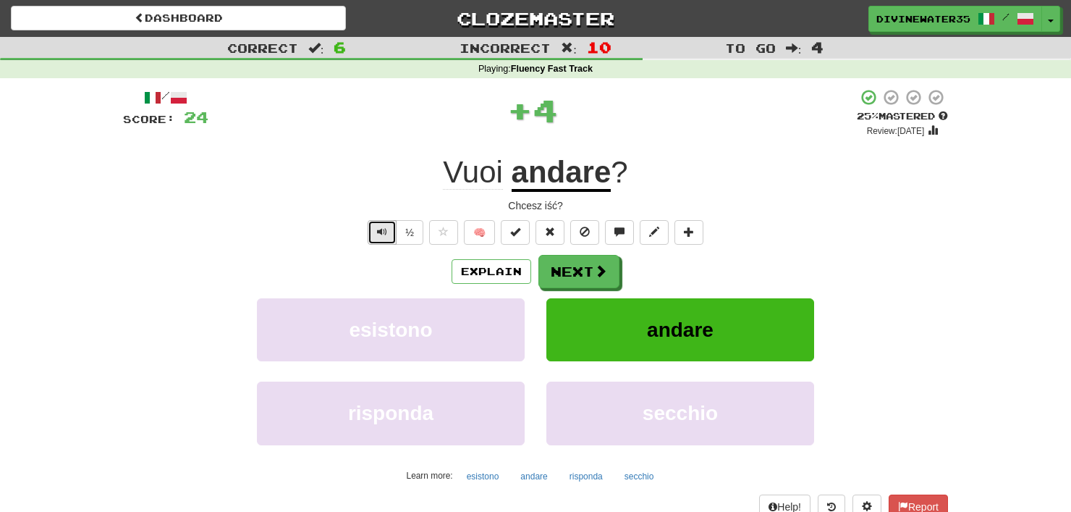
click at [380, 228] on span "Text-to-speech controls" at bounding box center [382, 232] width 10 height 10
click at [592, 266] on button "Next" at bounding box center [579, 271] width 81 height 33
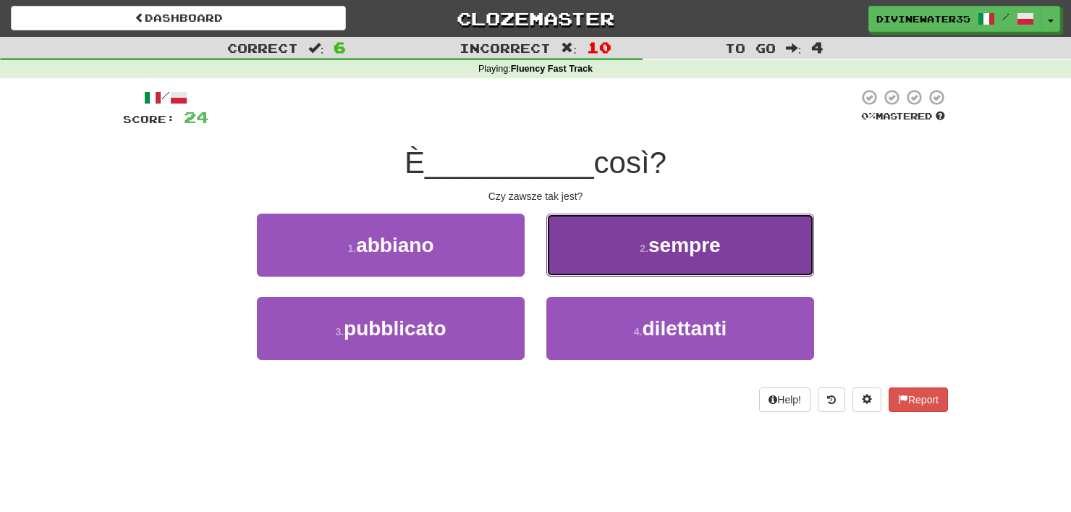
click at [600, 255] on button "2 . sempre" at bounding box center [680, 245] width 268 height 63
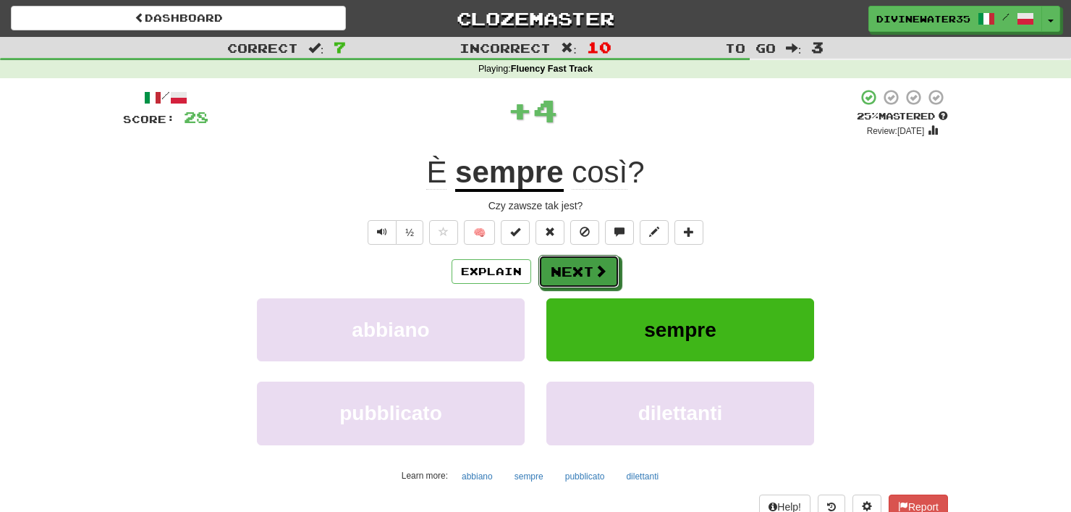
click at [600, 255] on button "Next" at bounding box center [578, 271] width 81 height 33
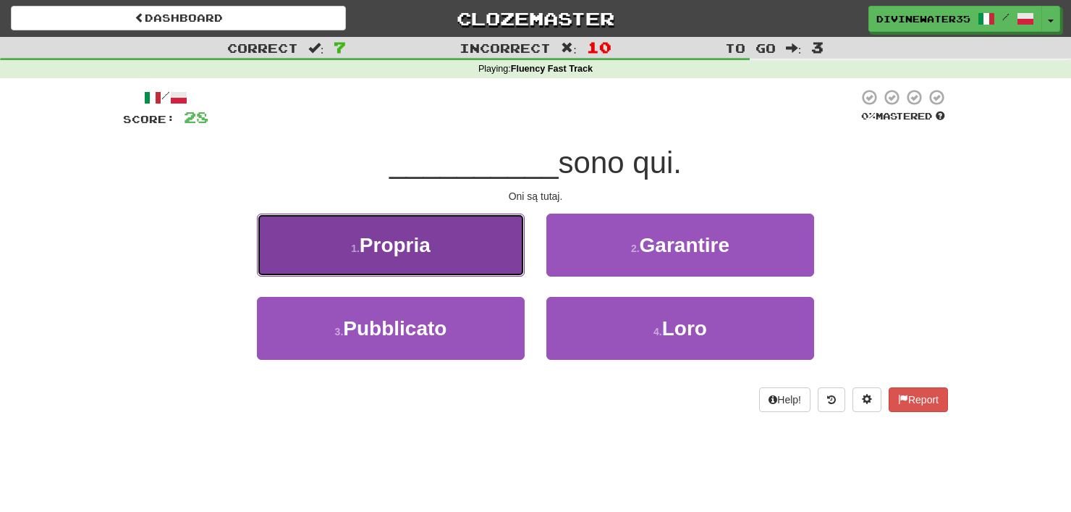
click at [429, 251] on span "Propria" at bounding box center [395, 245] width 71 height 22
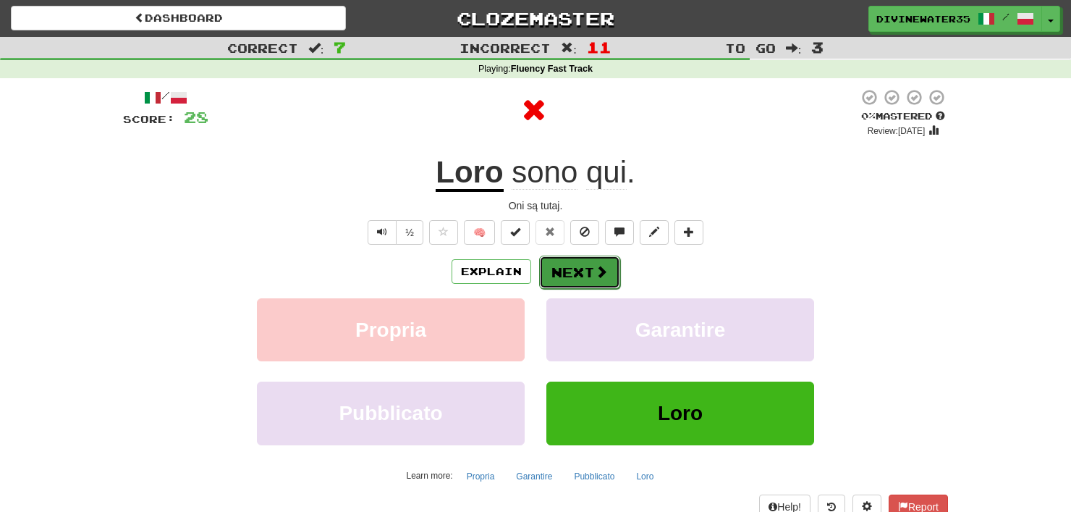
click at [574, 277] on button "Next" at bounding box center [579, 271] width 81 height 33
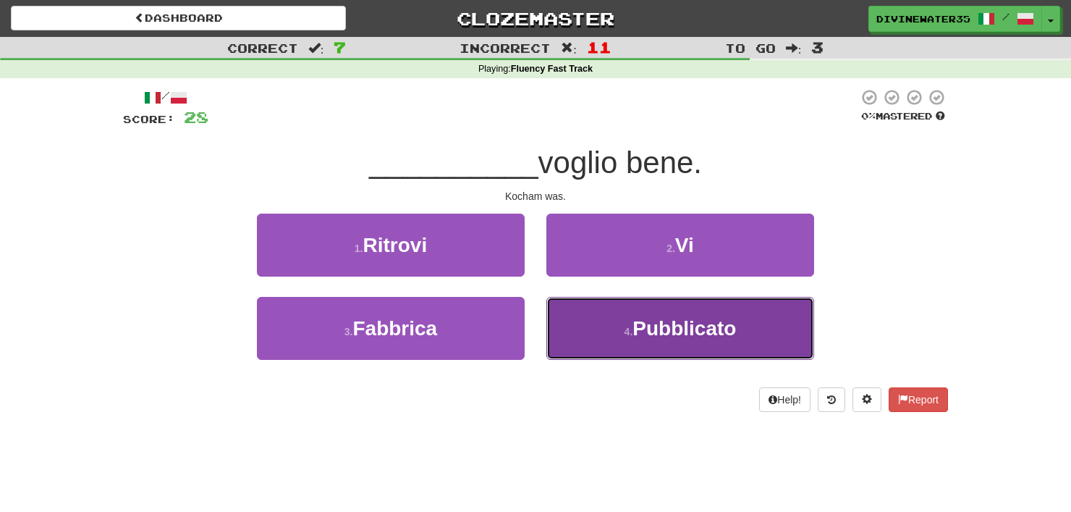
click at [609, 315] on button "4 . Pubblicato" at bounding box center [680, 328] width 268 height 63
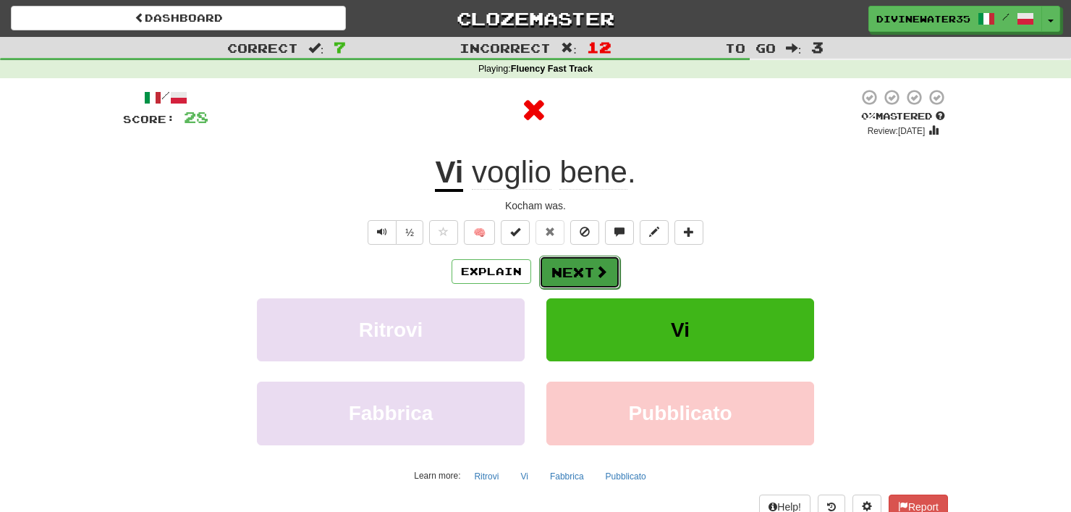
click at [574, 279] on button "Next" at bounding box center [579, 271] width 81 height 33
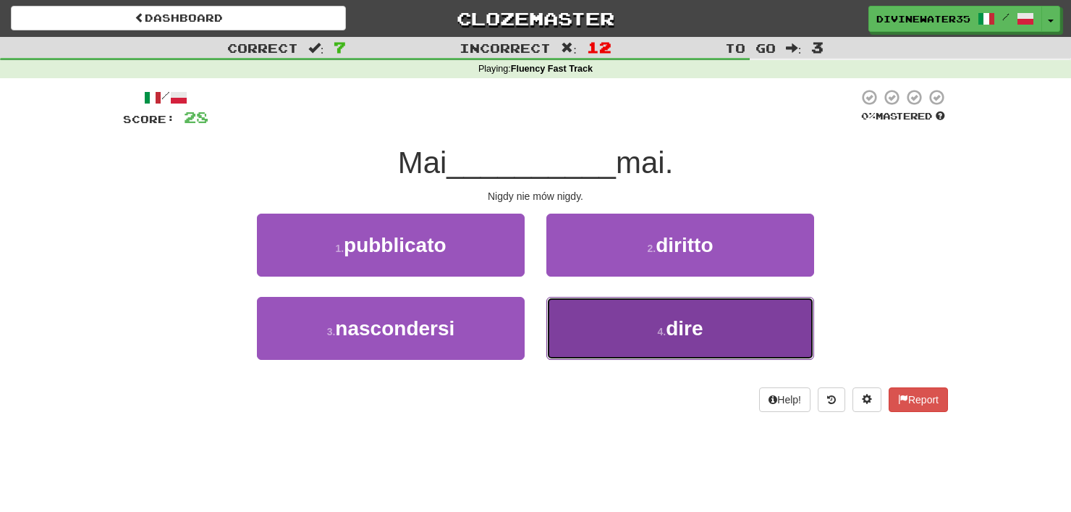
click at [596, 333] on button "4 . dire" at bounding box center [680, 328] width 268 height 63
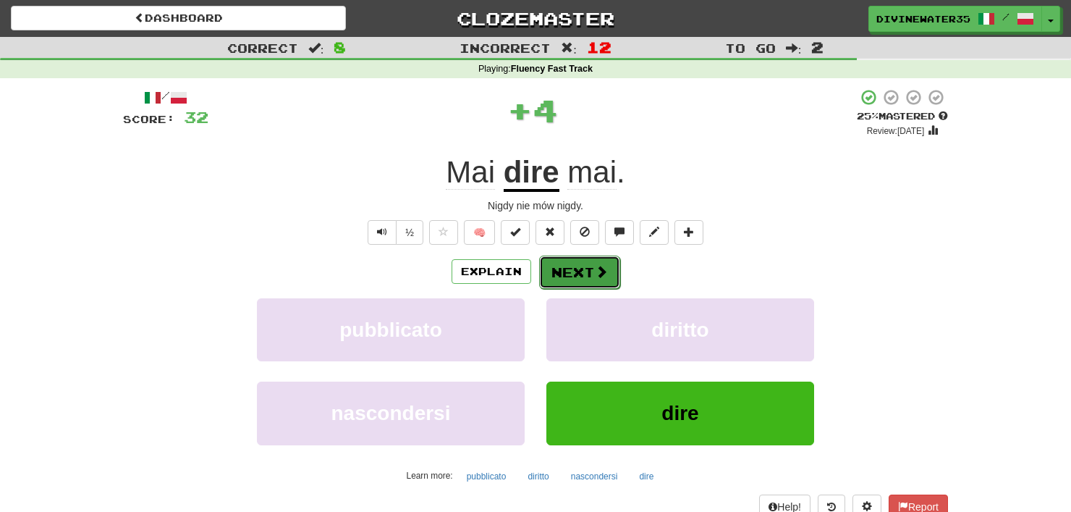
click at [578, 274] on button "Next" at bounding box center [579, 271] width 81 height 33
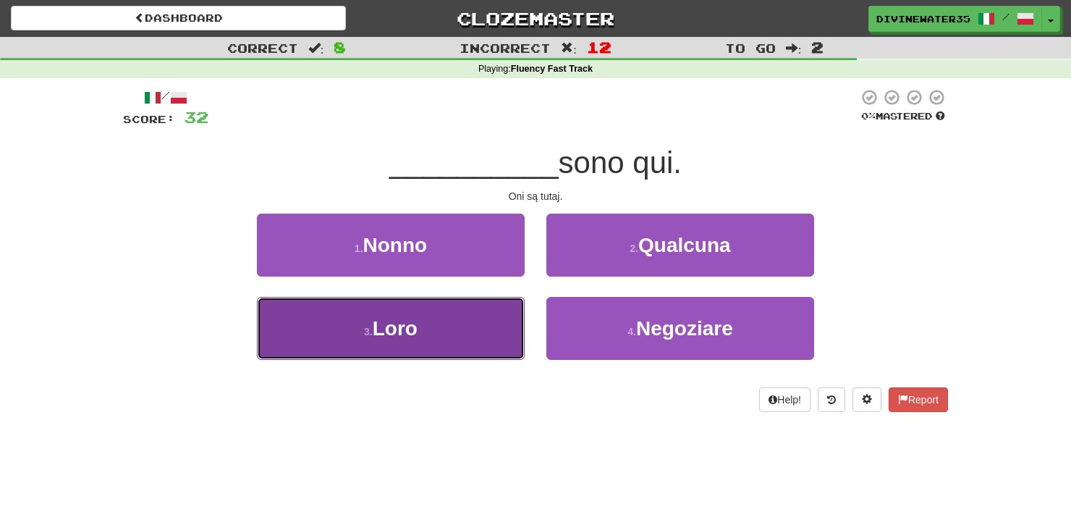
click at [498, 326] on button "3 . Loro" at bounding box center [391, 328] width 268 height 63
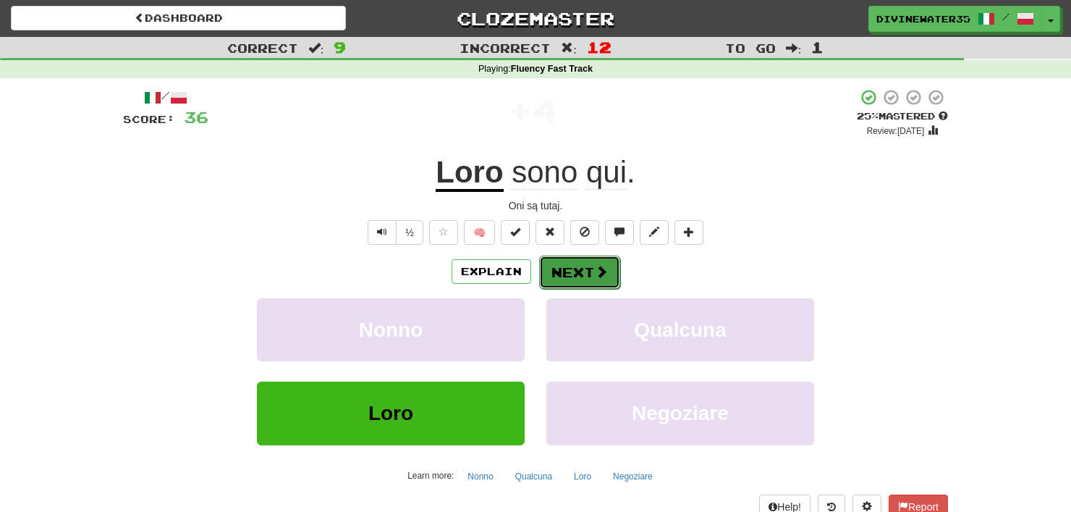
click at [592, 256] on button "Next" at bounding box center [579, 271] width 81 height 33
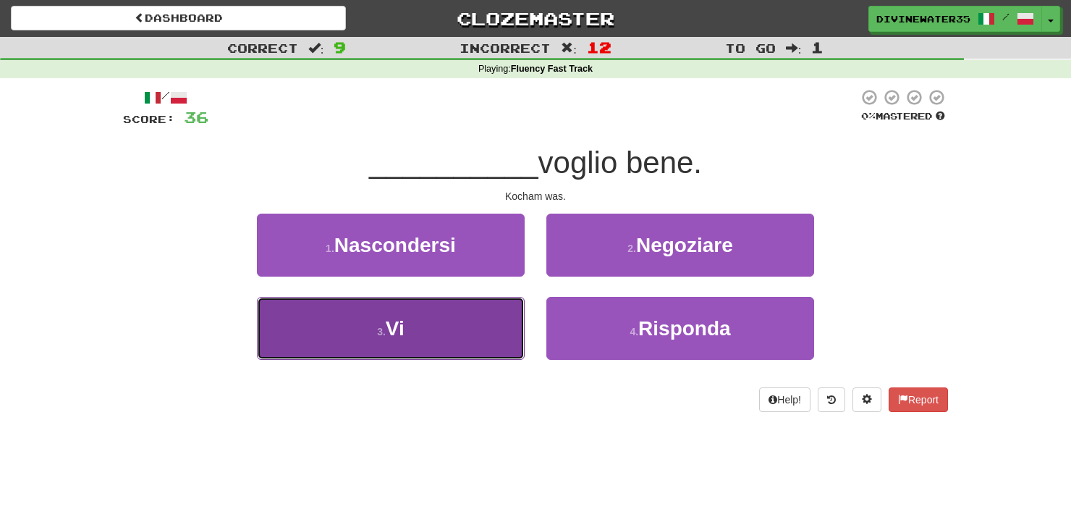
click at [462, 311] on button "3 . Vi" at bounding box center [391, 328] width 268 height 63
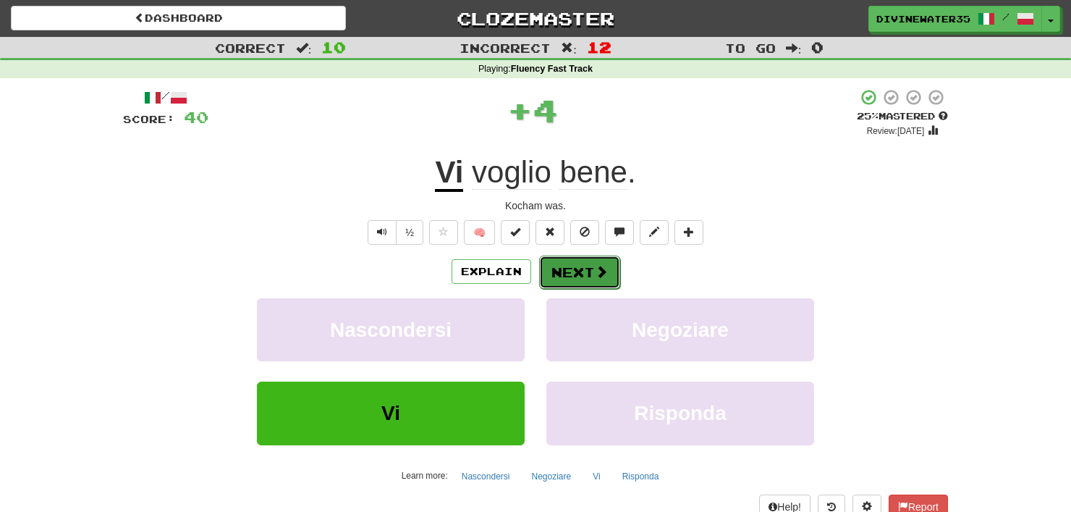
click at [596, 276] on span at bounding box center [601, 271] width 13 height 13
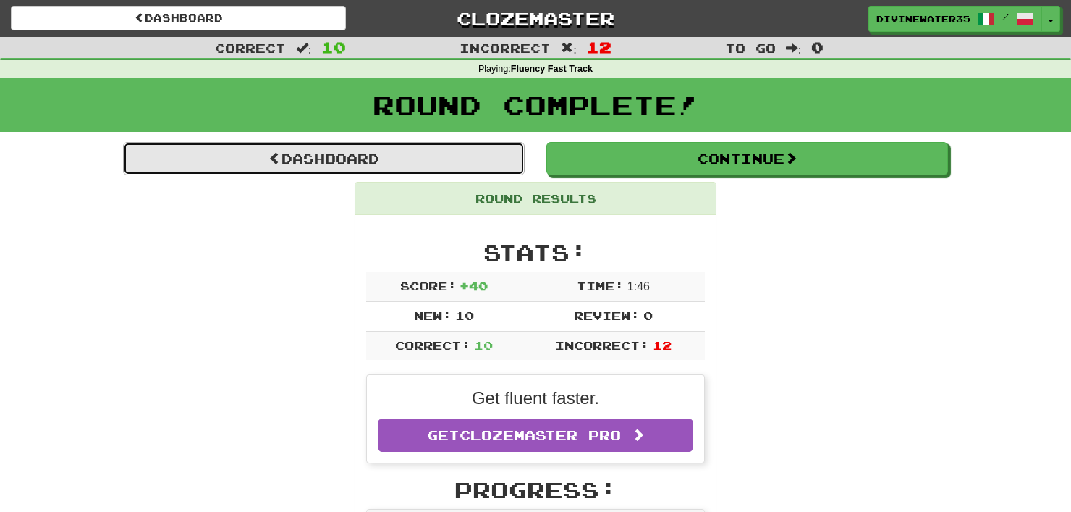
click at [389, 146] on link "Dashboard" at bounding box center [324, 158] width 402 height 33
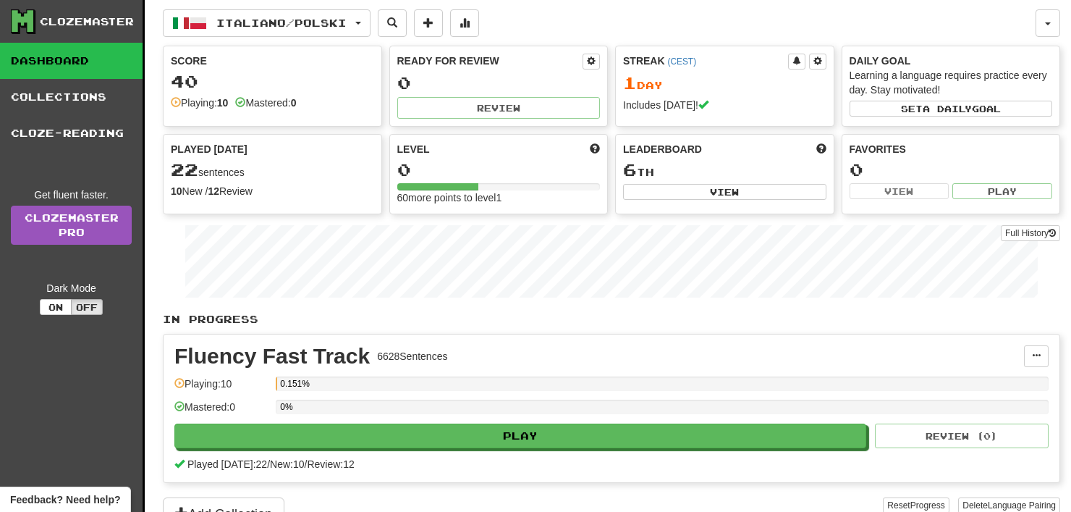
click at [61, 77] on link "Dashboard" at bounding box center [71, 61] width 143 height 36
click at [48, 98] on link "Collections" at bounding box center [71, 97] width 143 height 36
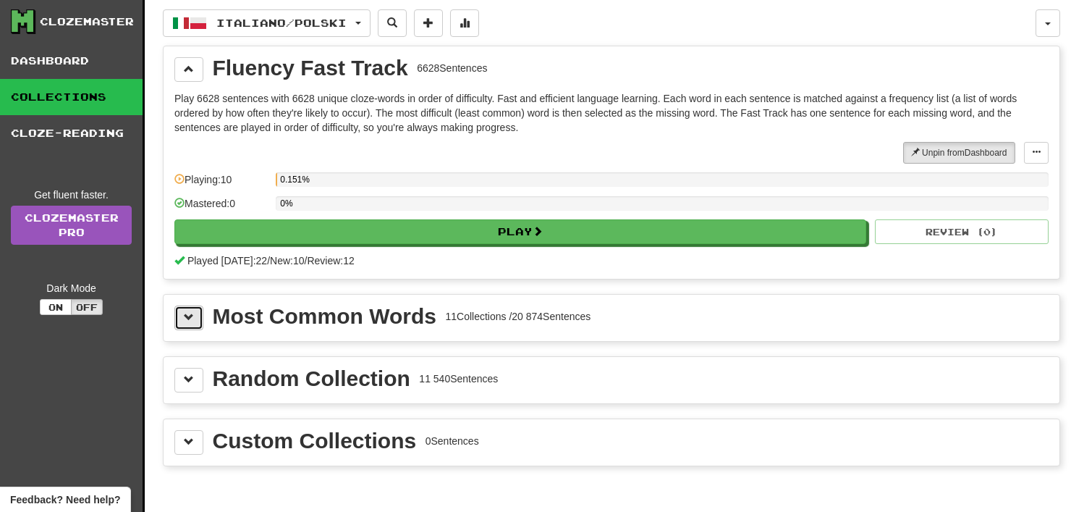
click at [195, 320] on button at bounding box center [188, 317] width 29 height 25
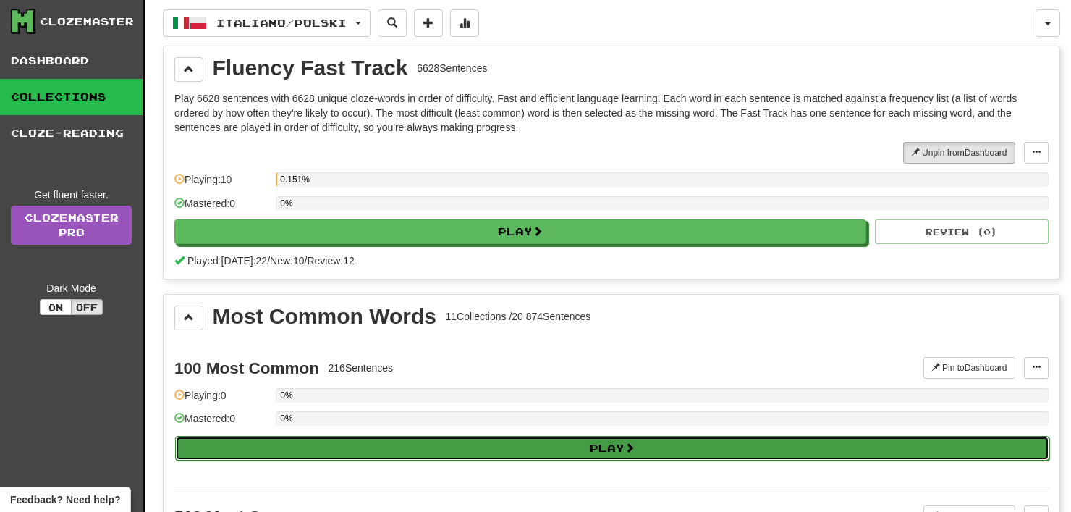
click at [352, 436] on button "Play" at bounding box center [612, 448] width 874 height 25
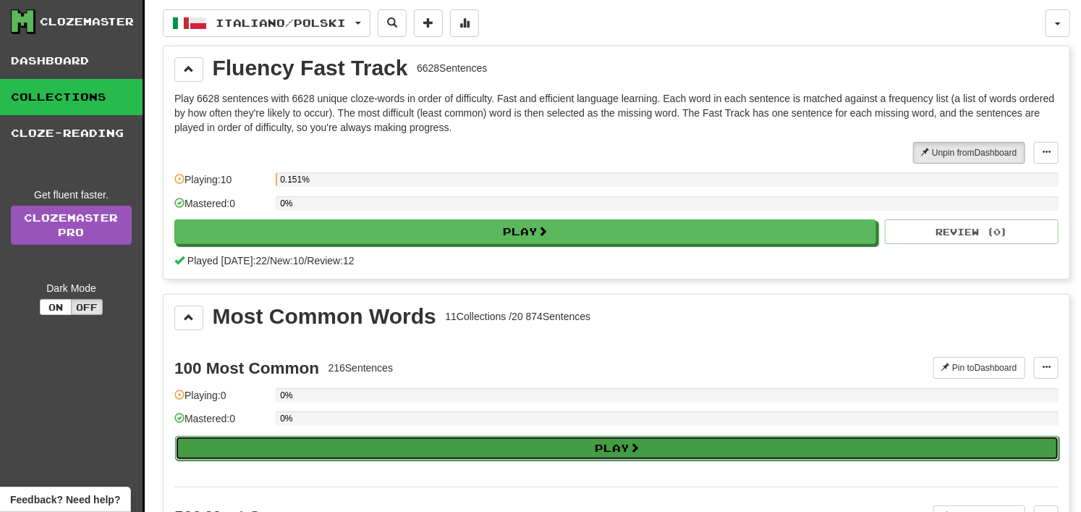
select select "**"
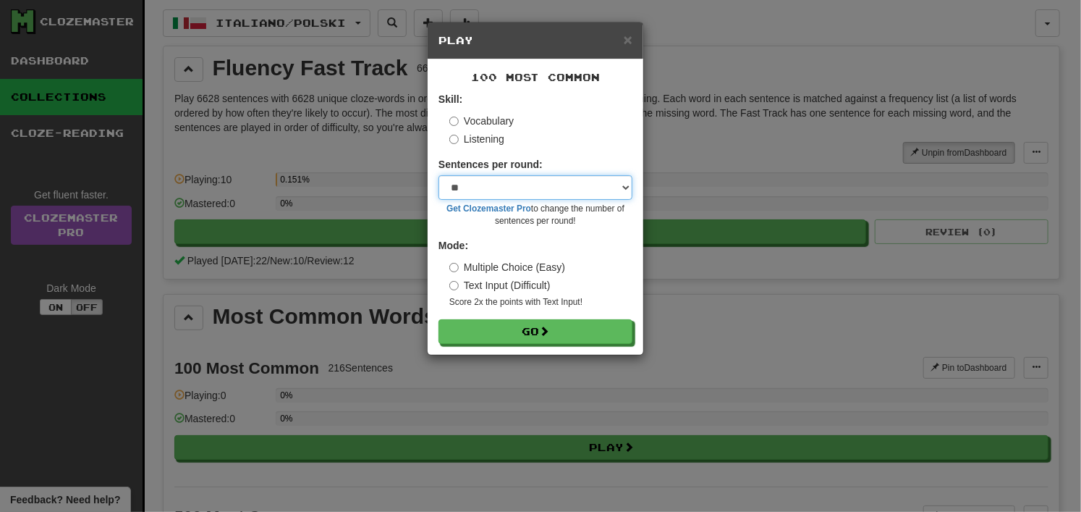
click at [498, 179] on select "* ** ** ** ** ** *** ********" at bounding box center [536, 187] width 194 height 25
click at [439, 175] on select "* ** ** ** ** ** *** ********" at bounding box center [536, 187] width 194 height 25
click at [481, 183] on select "* ** ** ** ** ** *** ********" at bounding box center [536, 187] width 194 height 25
click at [539, 147] on form "Skill: Vocabulary Listening Sentences per round: * ** ** ** ** ** *** ******** …" at bounding box center [536, 218] width 194 height 252
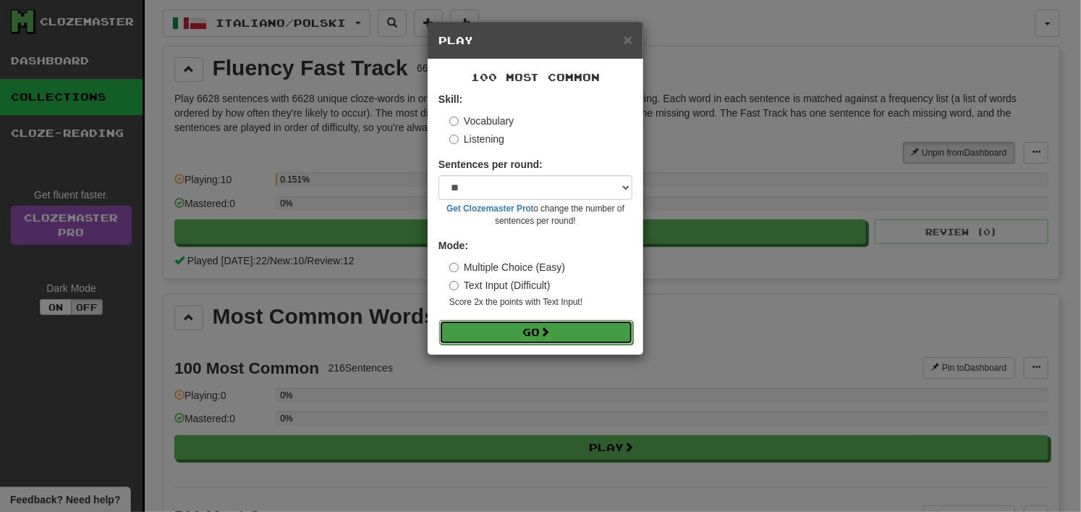
click at [536, 324] on button "Go" at bounding box center [536, 332] width 194 height 25
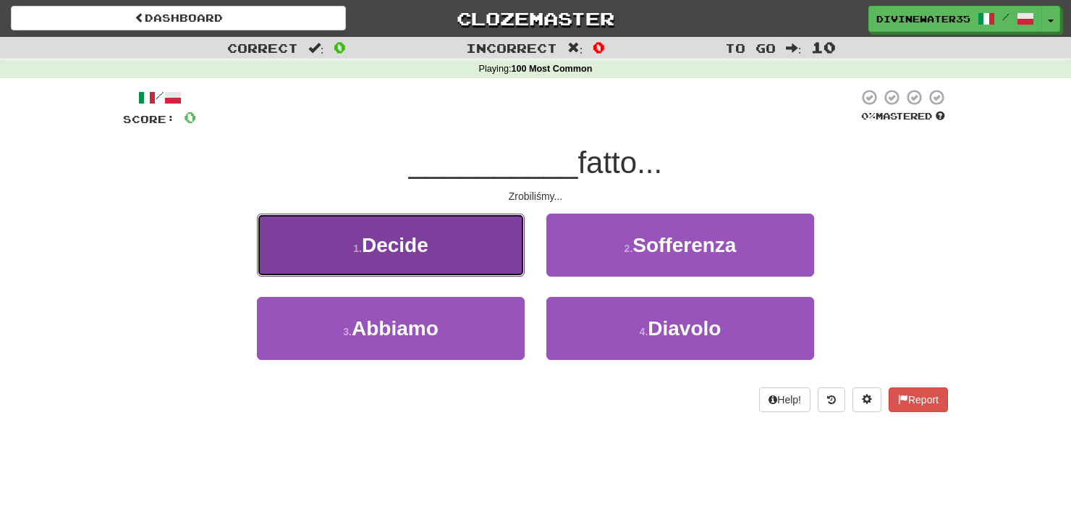
click at [444, 264] on button "1 . Decide" at bounding box center [391, 245] width 268 height 63
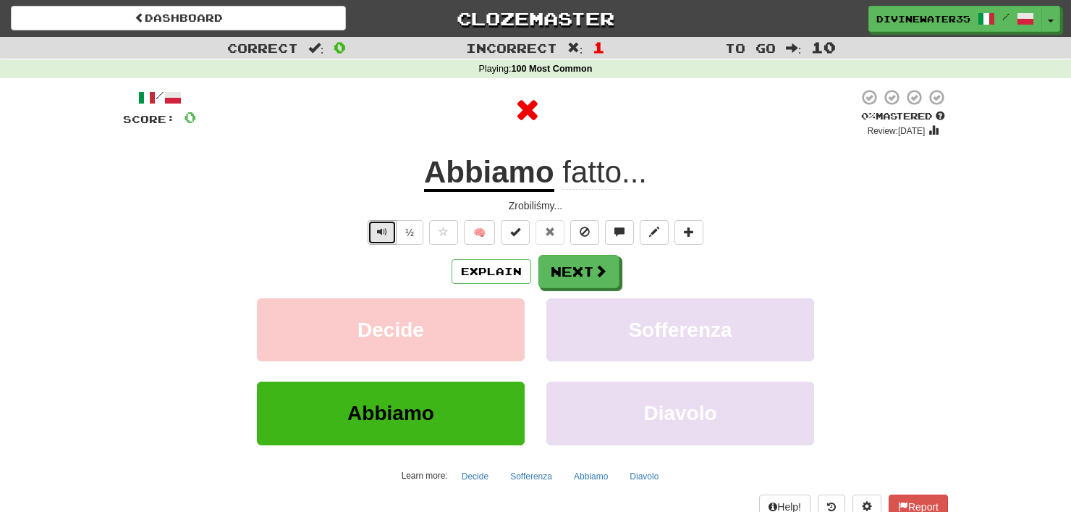
click at [378, 240] on button "Text-to-speech controls" at bounding box center [382, 232] width 29 height 25
click at [628, 264] on div "Explain Next" at bounding box center [535, 271] width 825 height 33
click at [603, 274] on span at bounding box center [601, 271] width 13 height 13
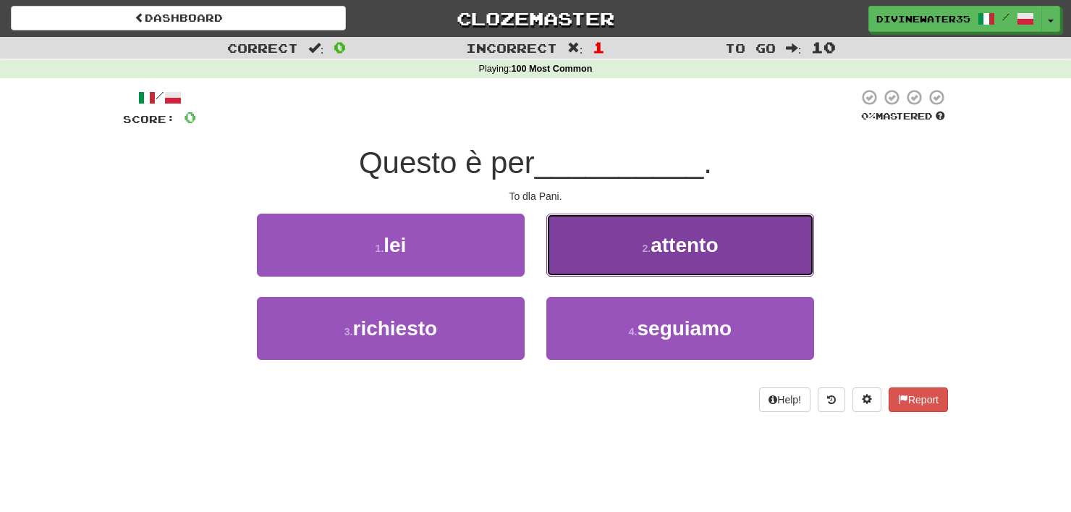
click at [631, 256] on button "2 . attento" at bounding box center [680, 245] width 268 height 63
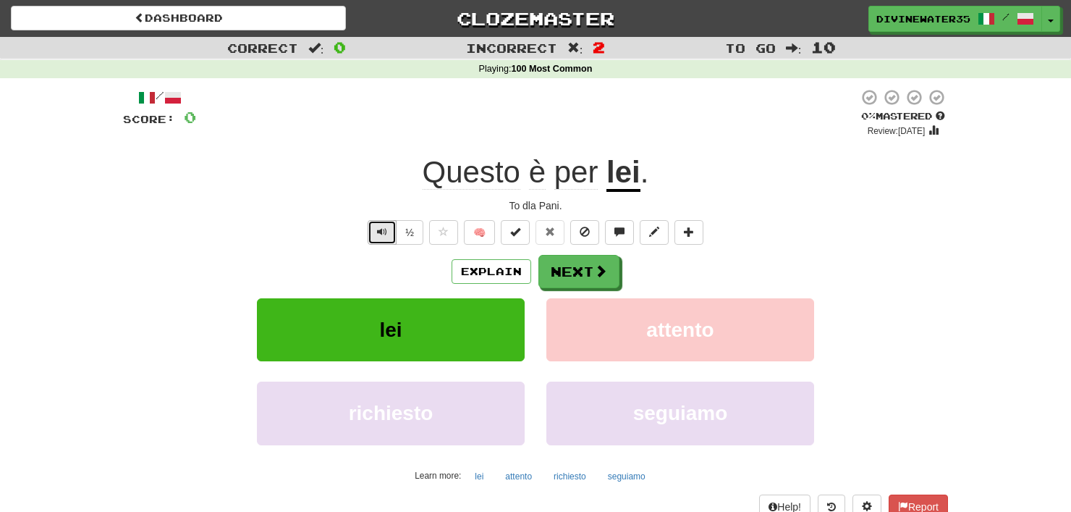
click at [380, 244] on button "Text-to-speech controls" at bounding box center [382, 232] width 29 height 25
click at [600, 265] on span at bounding box center [601, 271] width 13 height 13
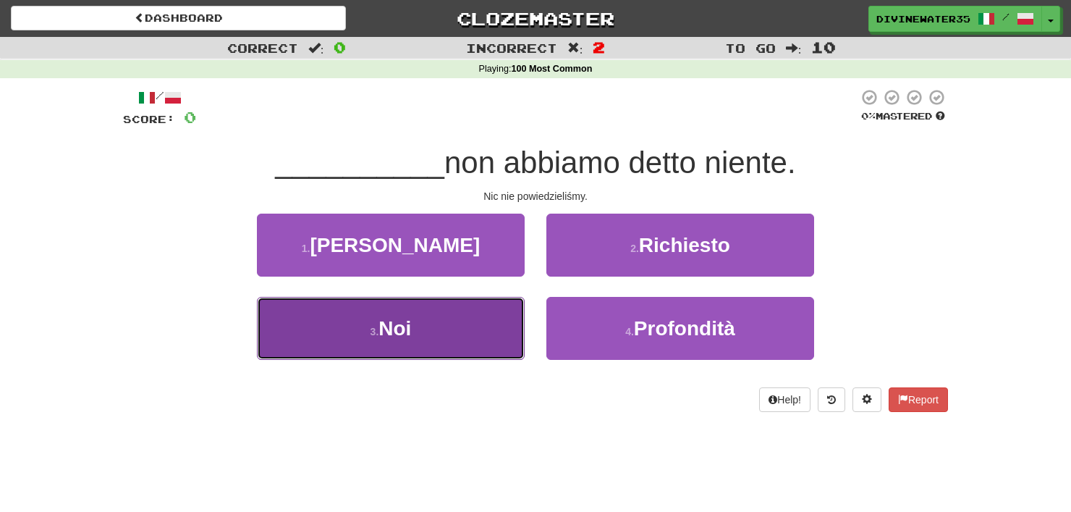
click at [479, 321] on button "3 . [GEOGRAPHIC_DATA]" at bounding box center [391, 328] width 268 height 63
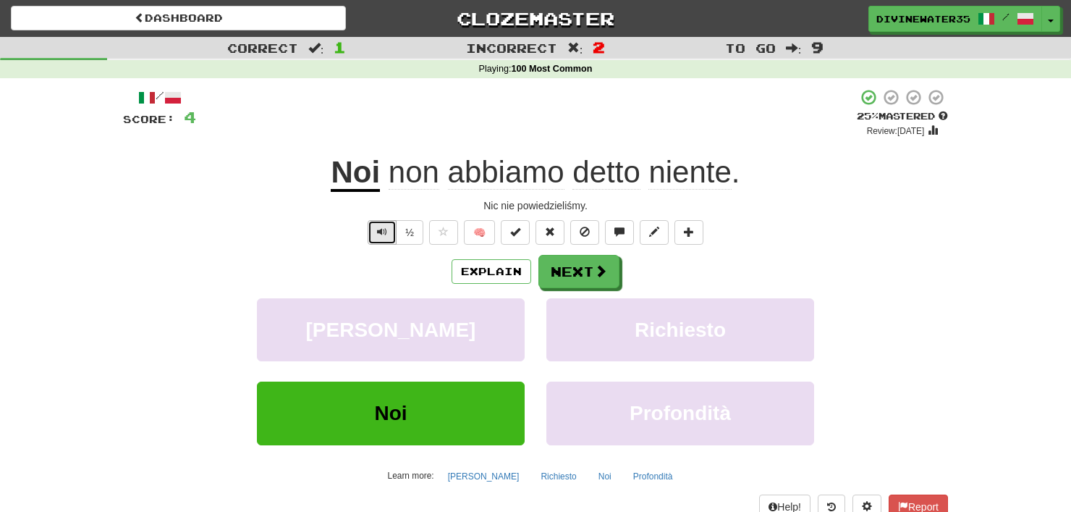
click at [389, 235] on button "Text-to-speech controls" at bounding box center [382, 232] width 29 height 25
click at [412, 237] on button "½" at bounding box center [410, 232] width 28 height 25
click at [410, 236] on button "½" at bounding box center [410, 232] width 28 height 25
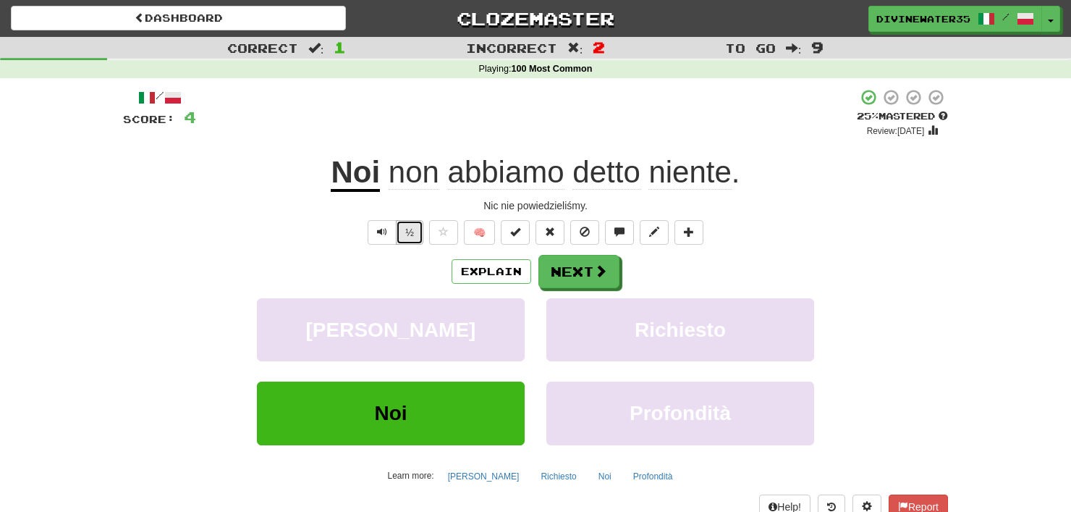
click at [410, 236] on button "½" at bounding box center [410, 232] width 28 height 25
drag, startPoint x: 413, startPoint y: 237, endPoint x: 417, endPoint y: 246, distance: 9.7
click at [417, 246] on div "/ Score: 4 + 4 25 % Mastered Review: [DATE] Noi non abbiamo detto niente . Nic …" at bounding box center [535, 315] width 825 height 454
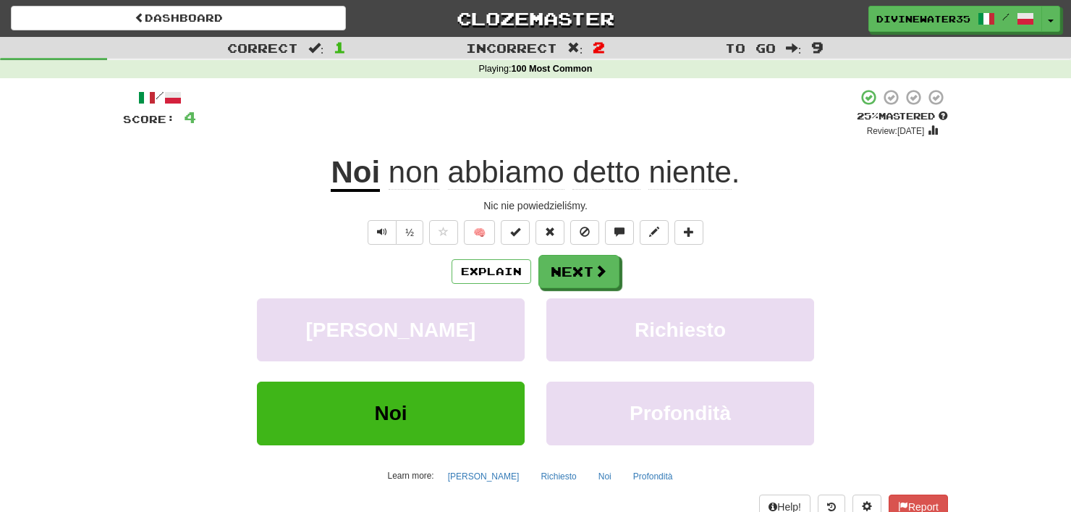
click at [417, 246] on div "/ Score: 4 + 4 25 % Mastered Review: [DATE] Noi non abbiamo detto niente . Nic …" at bounding box center [535, 315] width 825 height 454
click at [417, 236] on button "½" at bounding box center [410, 232] width 28 height 25
click at [397, 231] on button "½" at bounding box center [410, 232] width 28 height 25
click at [409, 231] on button "½" at bounding box center [410, 232] width 28 height 25
click at [578, 263] on button "Next" at bounding box center [579, 271] width 81 height 33
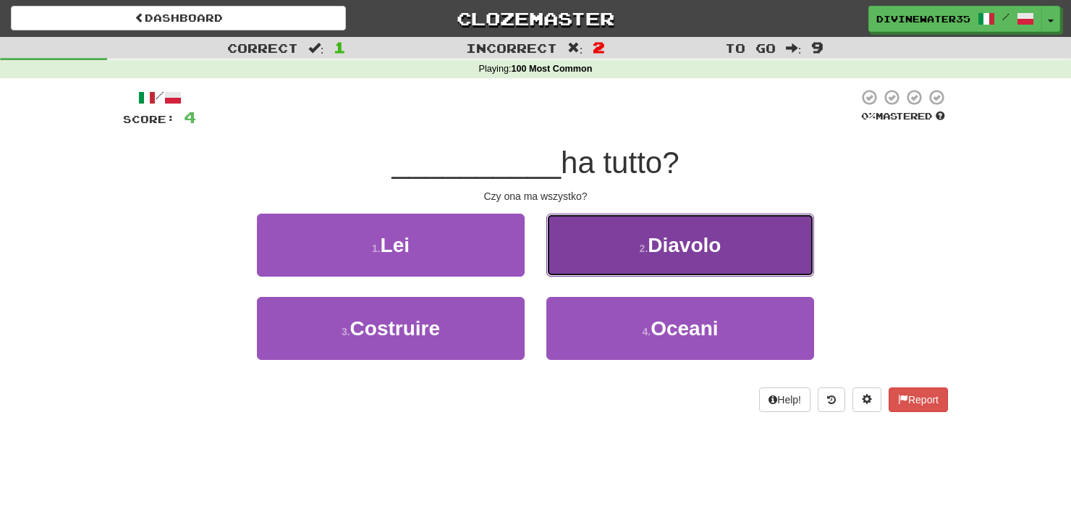
click at [586, 263] on button "2 . Diavolo" at bounding box center [680, 245] width 268 height 63
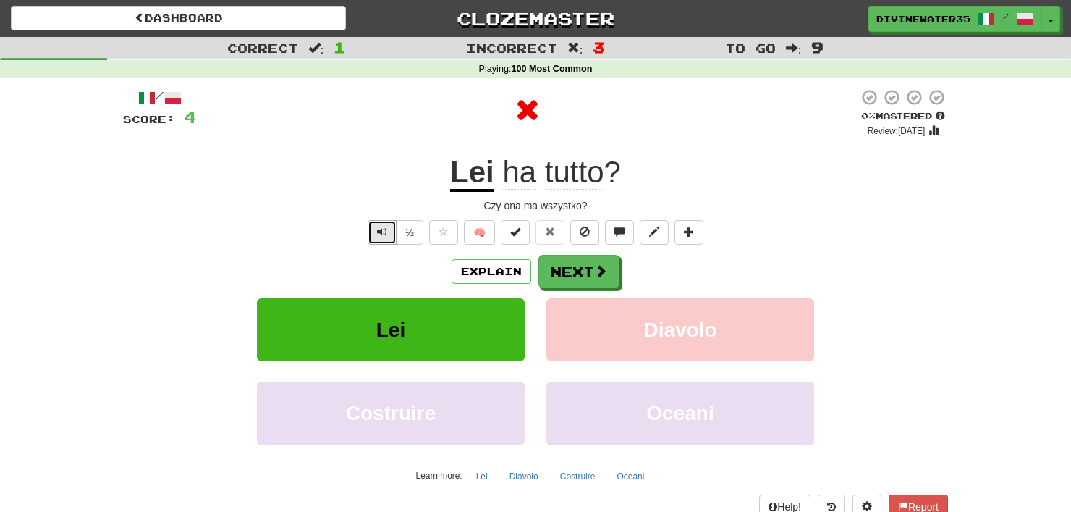
click at [389, 235] on button "Text-to-speech controls" at bounding box center [382, 232] width 29 height 25
click at [413, 234] on button "½" at bounding box center [410, 232] width 28 height 25
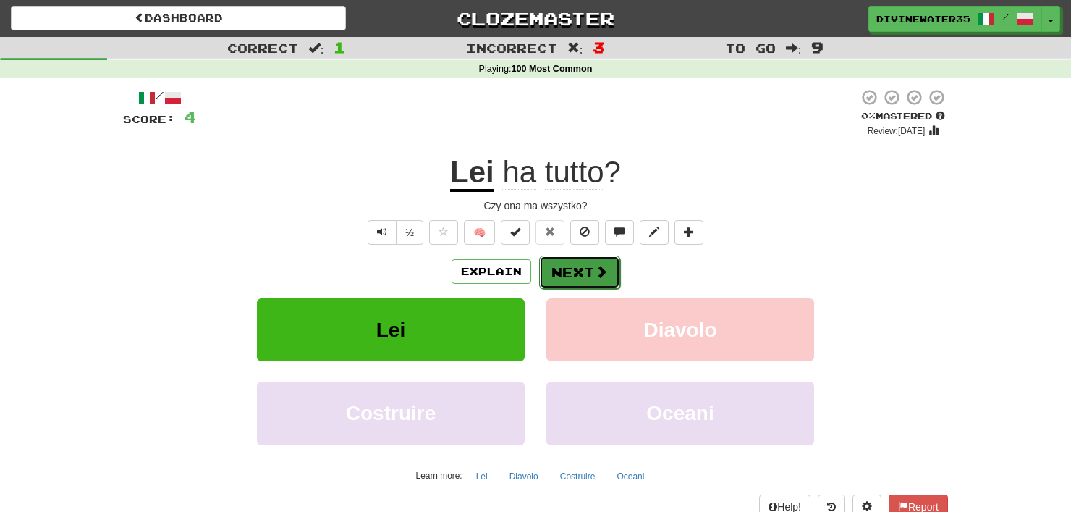
click at [552, 261] on button "Next" at bounding box center [579, 271] width 81 height 33
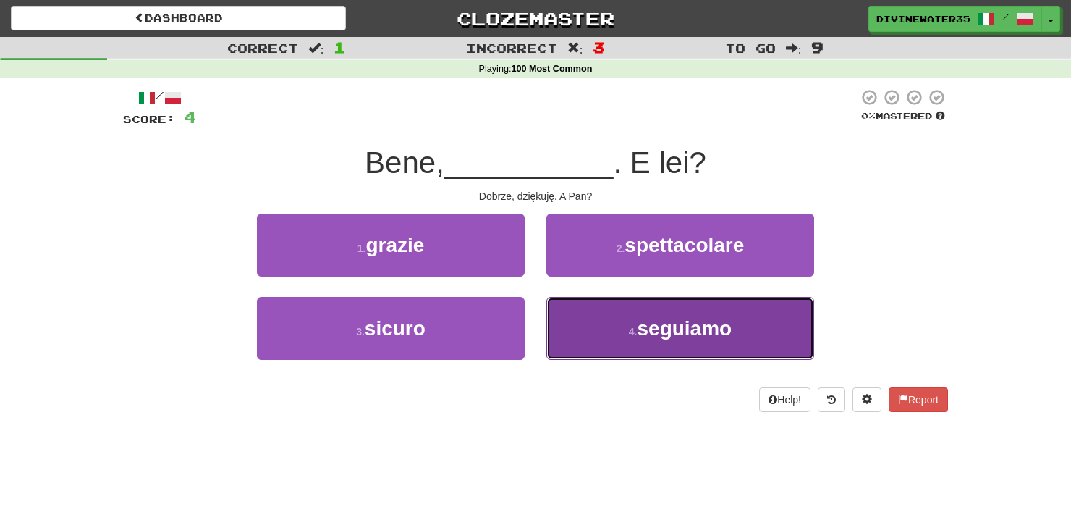
click at [598, 300] on button "4 . [GEOGRAPHIC_DATA]" at bounding box center [680, 328] width 268 height 63
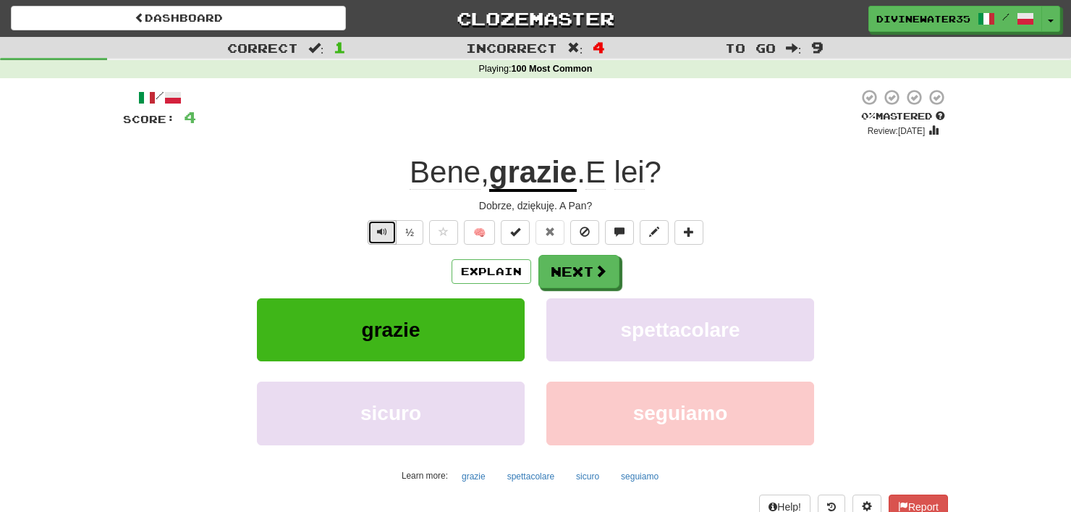
click at [373, 228] on button "Text-to-speech controls" at bounding box center [382, 232] width 29 height 25
click at [418, 231] on button "½" at bounding box center [410, 232] width 28 height 25
click at [560, 283] on button "Next" at bounding box center [579, 271] width 81 height 33
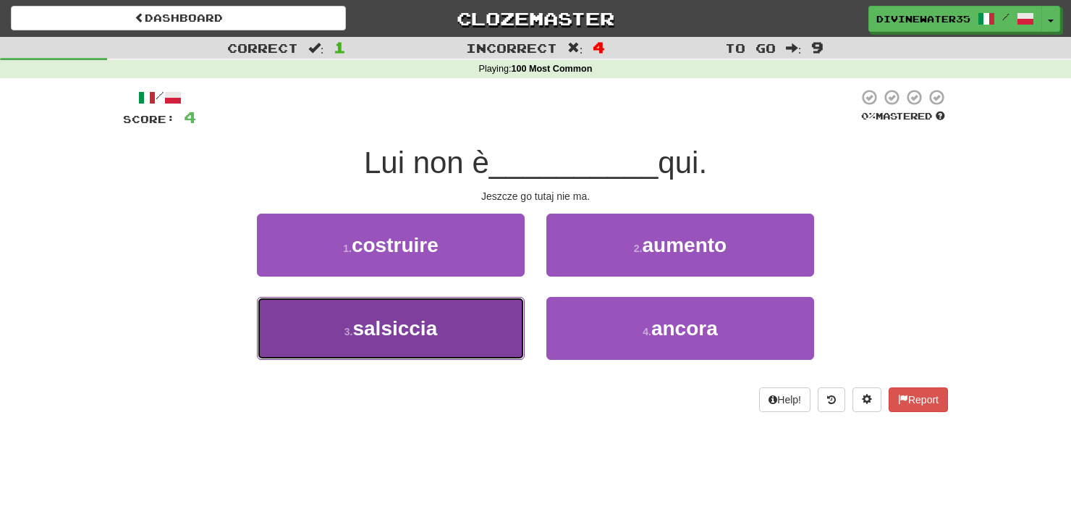
click at [404, 323] on span "salsiccia" at bounding box center [394, 328] width 85 height 22
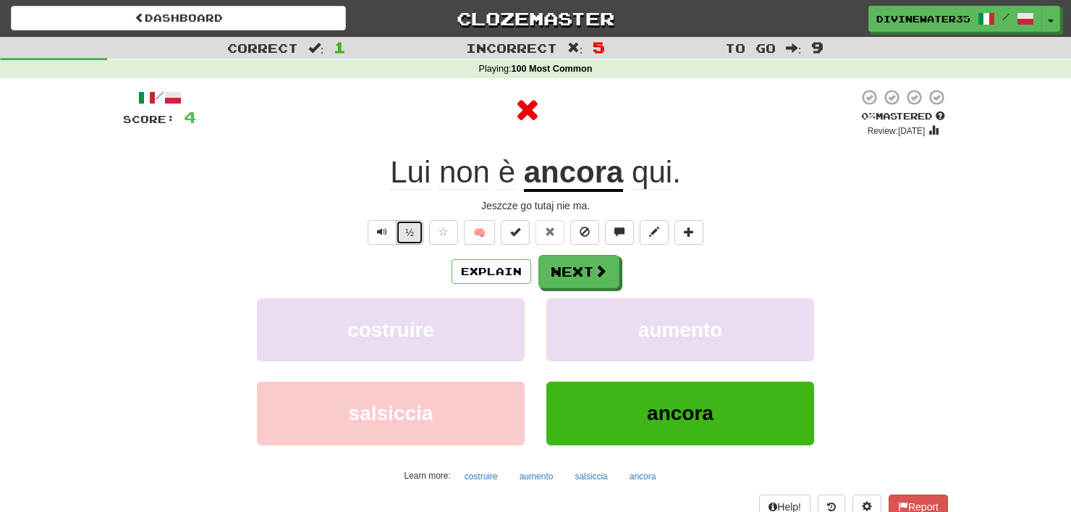
click at [421, 225] on button "½" at bounding box center [410, 232] width 28 height 25
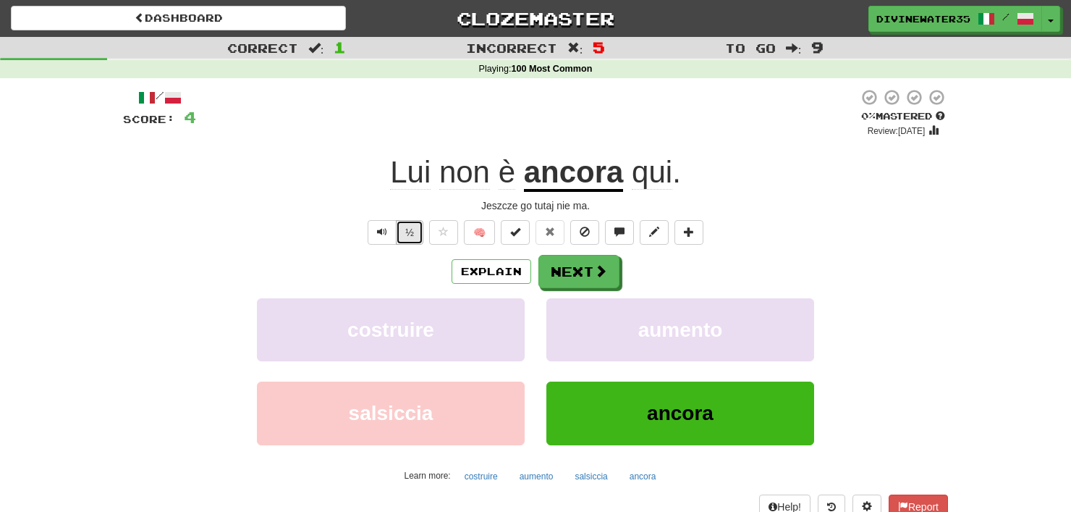
click at [421, 225] on button "½" at bounding box center [410, 232] width 28 height 25
click at [588, 262] on button "Next" at bounding box center [579, 271] width 81 height 33
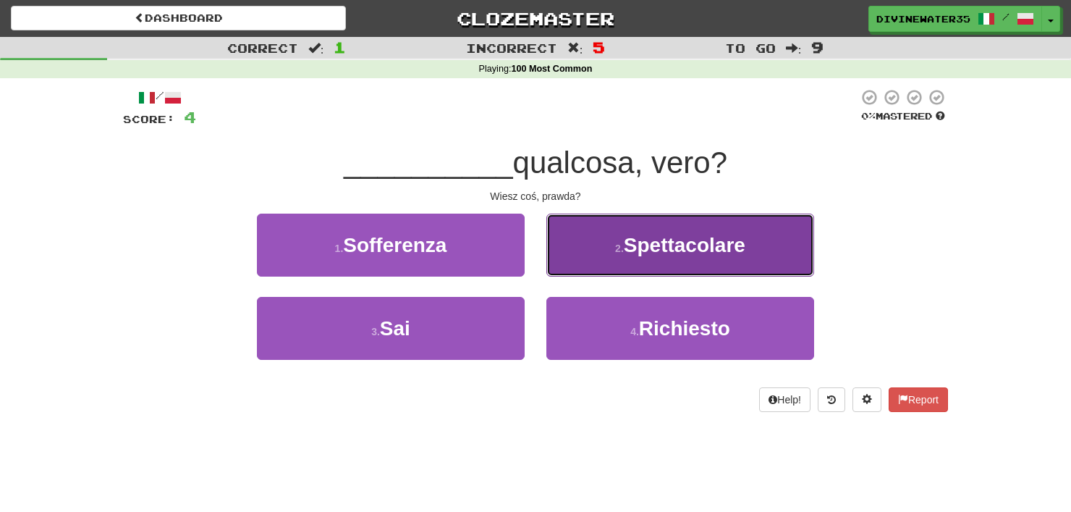
click at [559, 267] on button "2 . Spettacolare" at bounding box center [680, 245] width 268 height 63
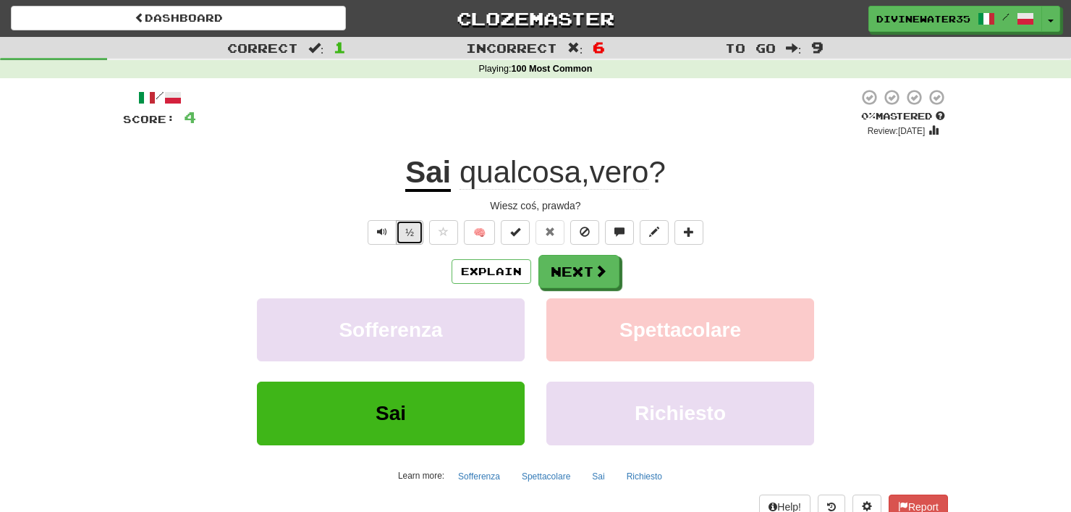
click at [403, 228] on button "½" at bounding box center [410, 232] width 28 height 25
click at [559, 266] on button "Next" at bounding box center [579, 271] width 81 height 33
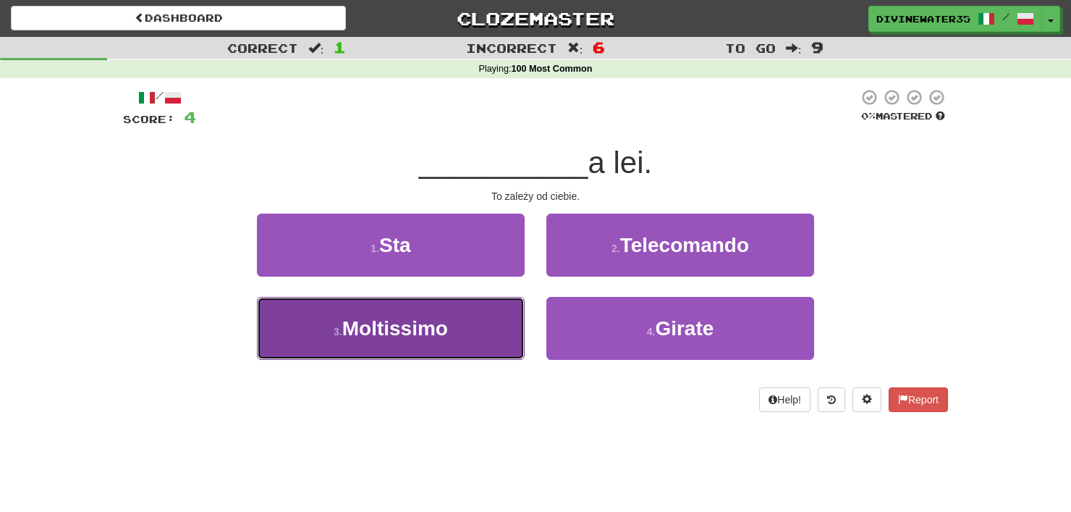
click at [465, 305] on button "3 . Moltissimo" at bounding box center [391, 328] width 268 height 63
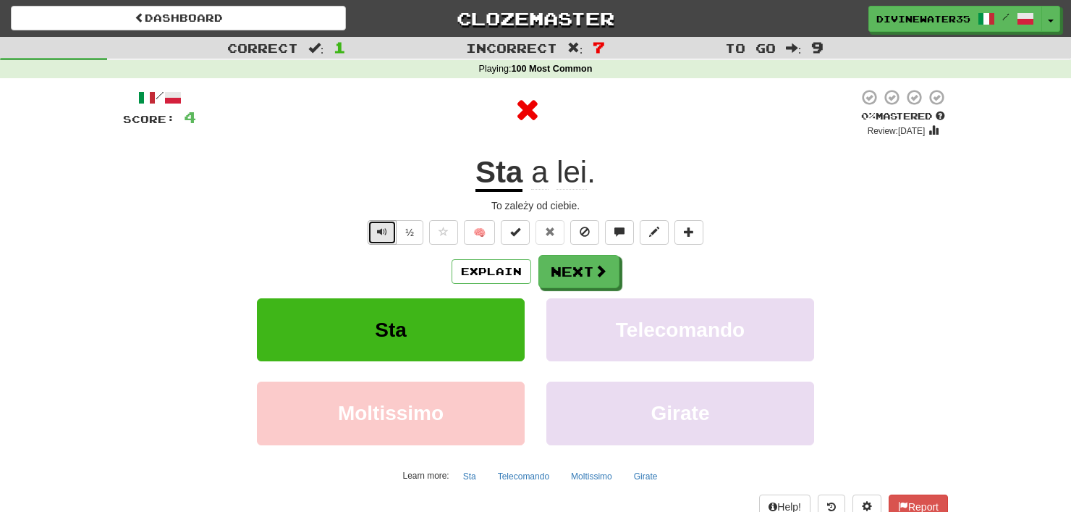
click at [389, 242] on button "Text-to-speech controls" at bounding box center [382, 232] width 29 height 25
click at [582, 283] on button "Next" at bounding box center [579, 271] width 81 height 33
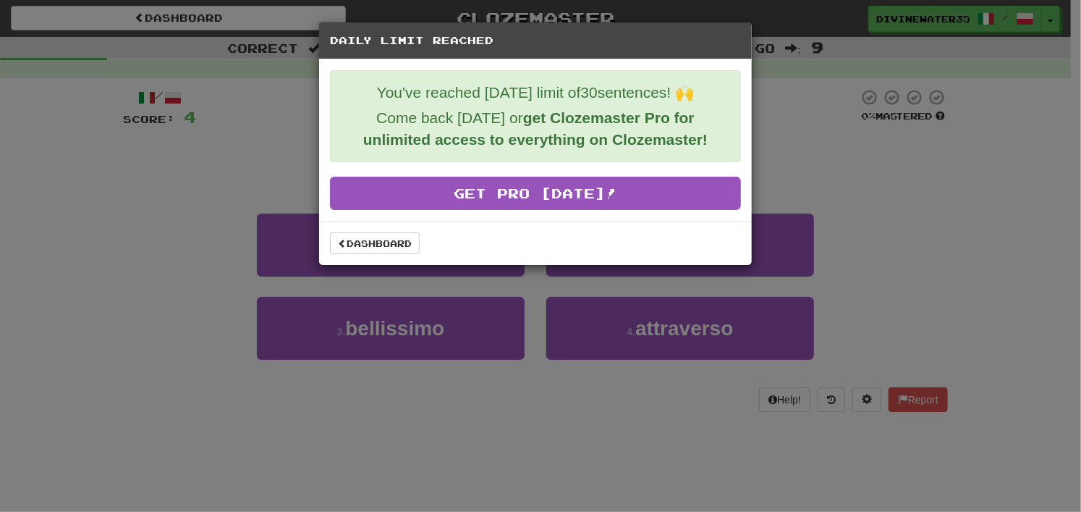
click at [925, 61] on div "Daily Limit Reached You've reached [DATE] limit of 30 sentences! 🙌 Come back [D…" at bounding box center [540, 256] width 1081 height 512
